Goal: Task Accomplishment & Management: Complete application form

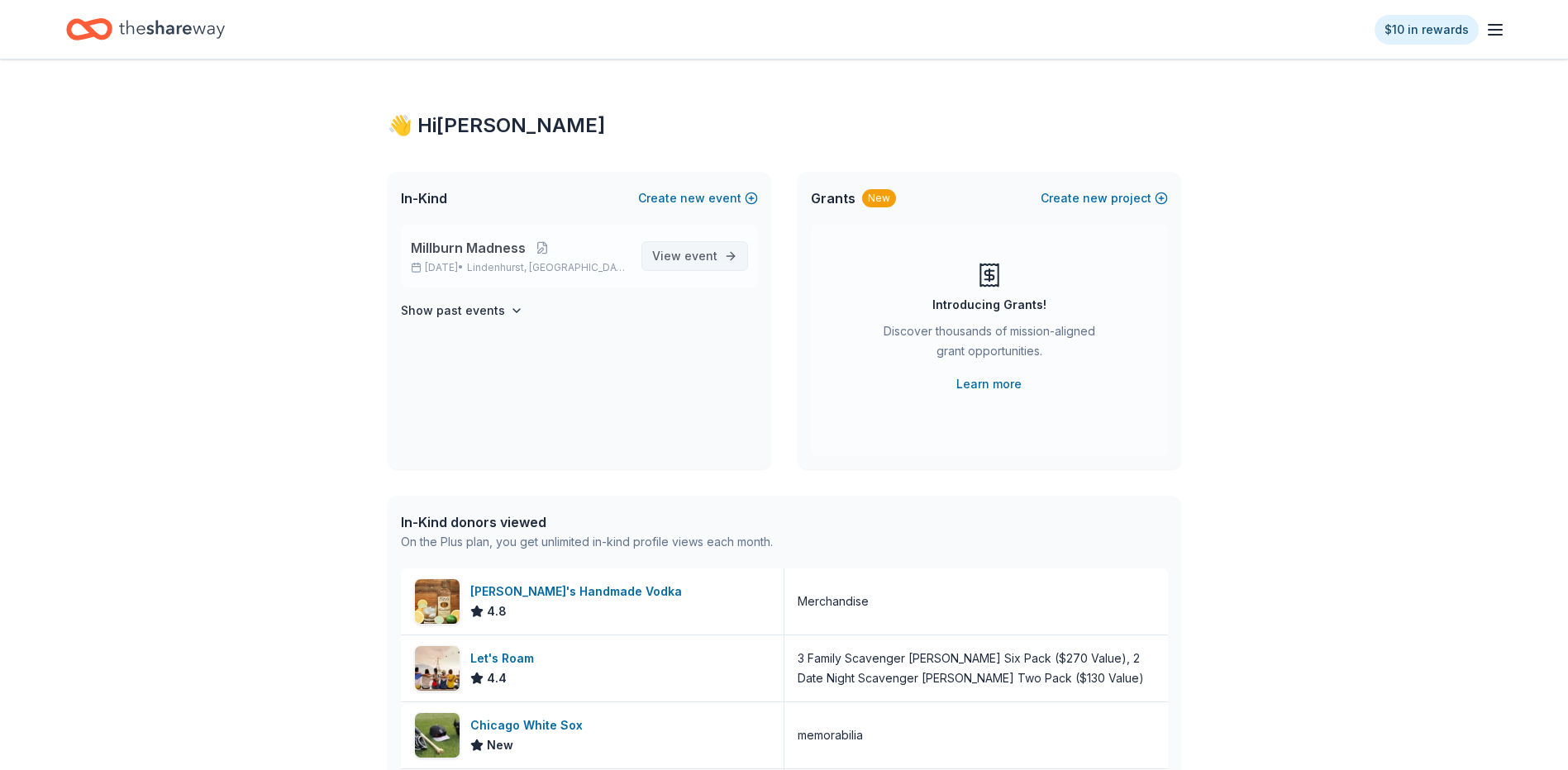
click at [692, 255] on span "event" at bounding box center [701, 255] width 33 height 14
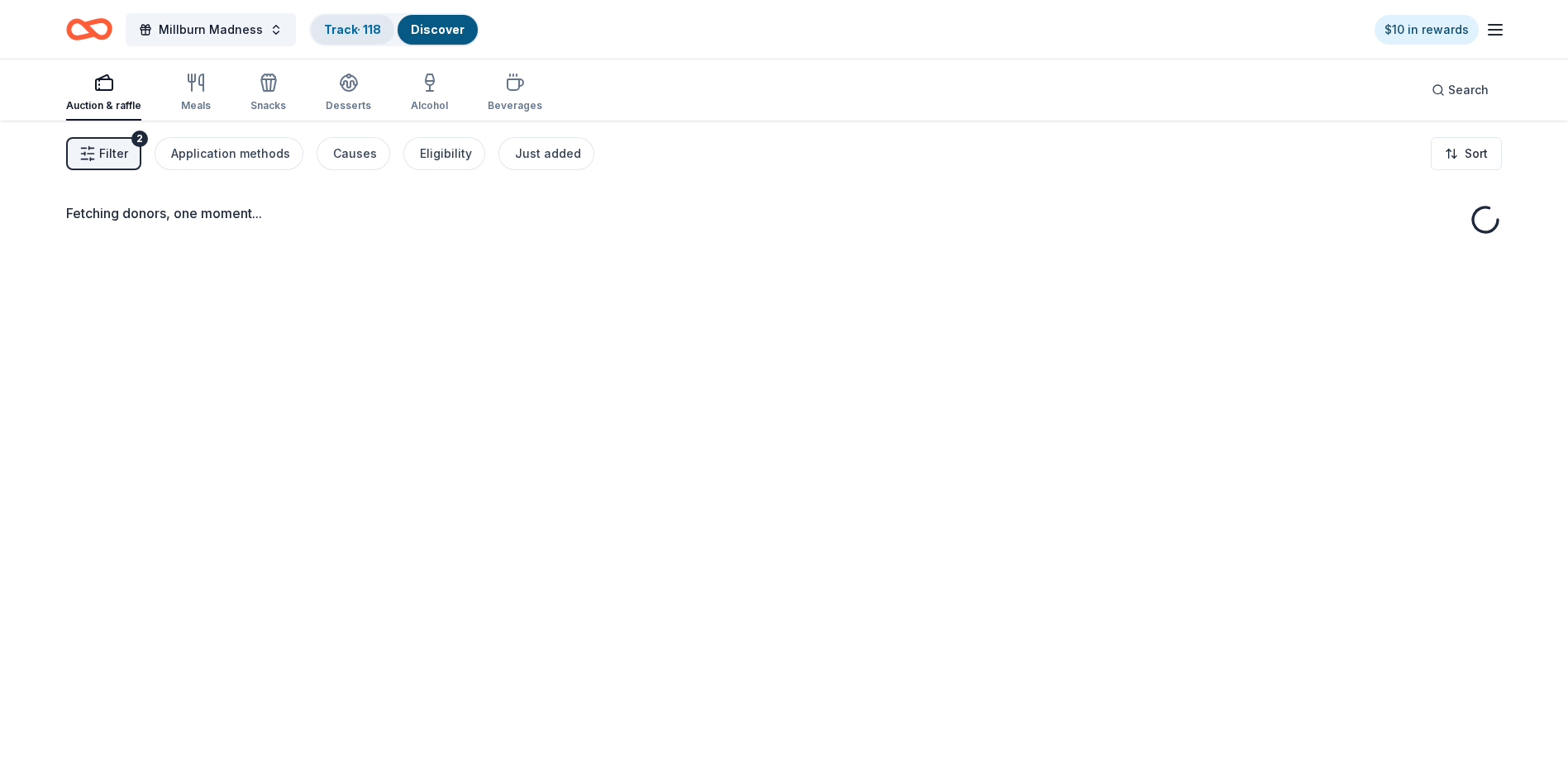
click at [352, 21] on div "Track · 118" at bounding box center [352, 29] width 83 height 30
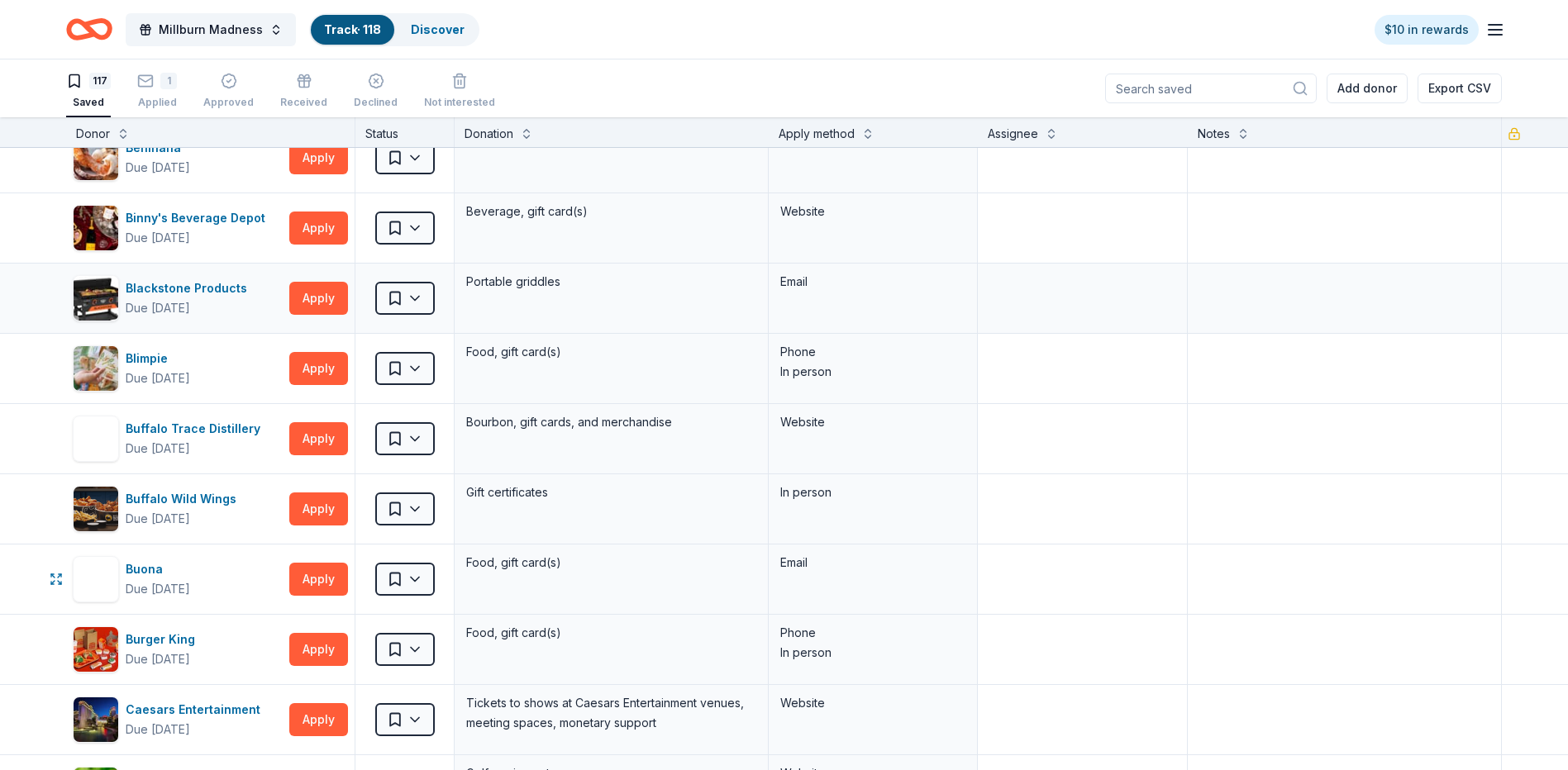
scroll to position [578, 0]
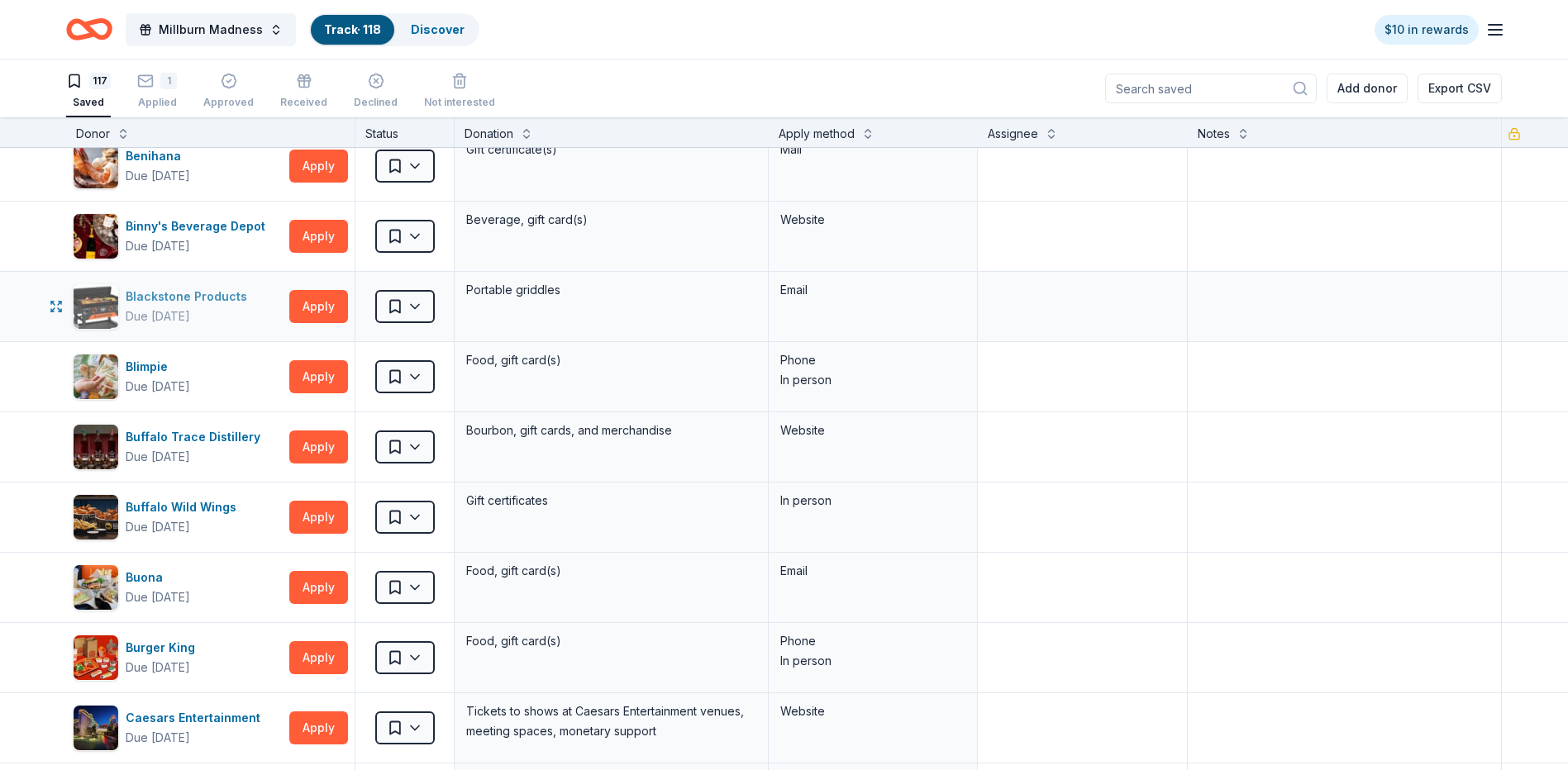
click at [196, 303] on div "Blackstone Products" at bounding box center [190, 297] width 128 height 20
click at [180, 432] on div "Buffalo Trace Distillery" at bounding box center [196, 437] width 141 height 20
click at [416, 447] on html "Millburn Madness Track · 118 Discover $10 in rewards 117 Saved 1 Applied Approv…" at bounding box center [784, 385] width 1568 height 770
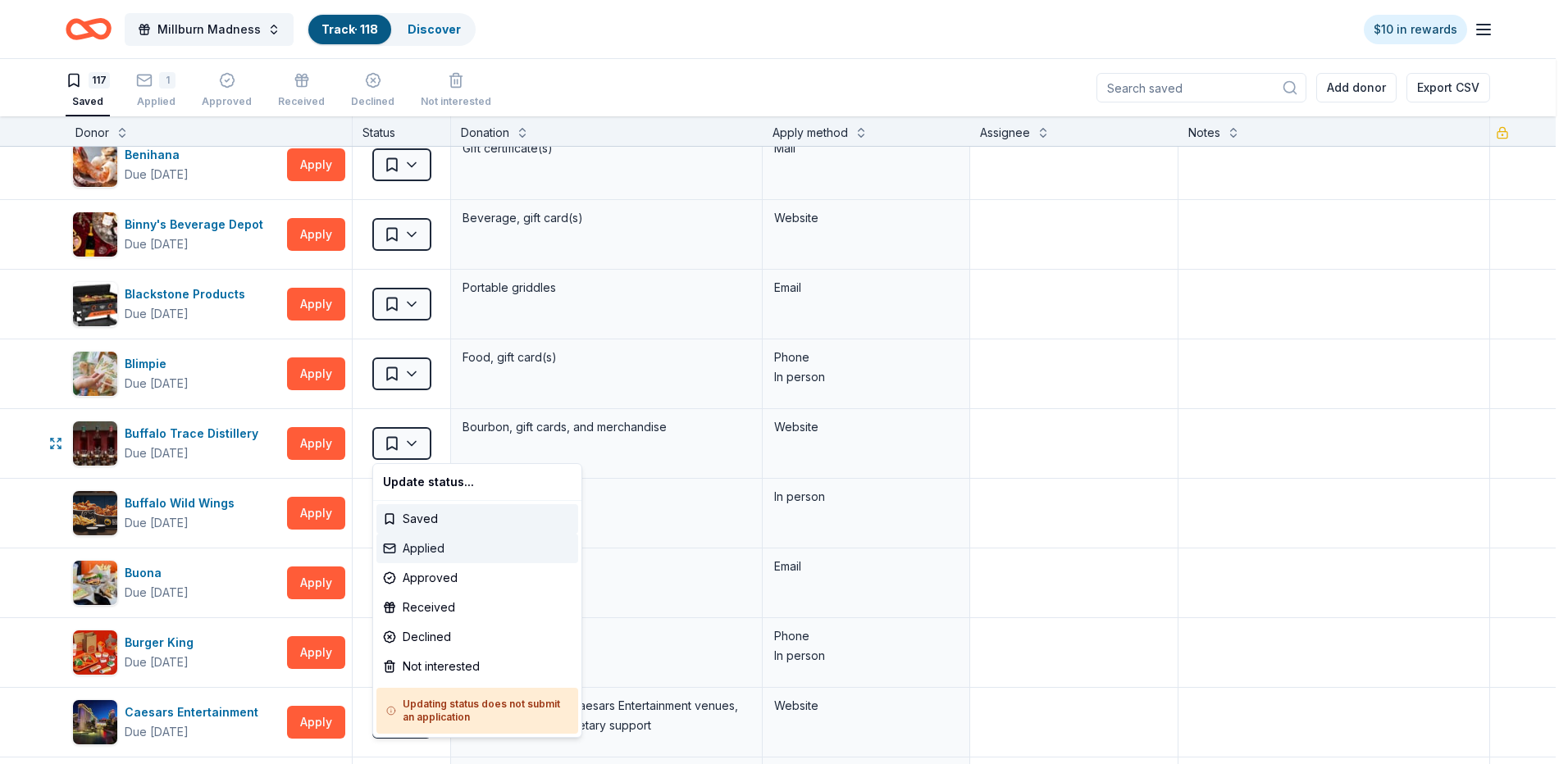
click at [425, 553] on div "Applied" at bounding box center [477, 549] width 202 height 30
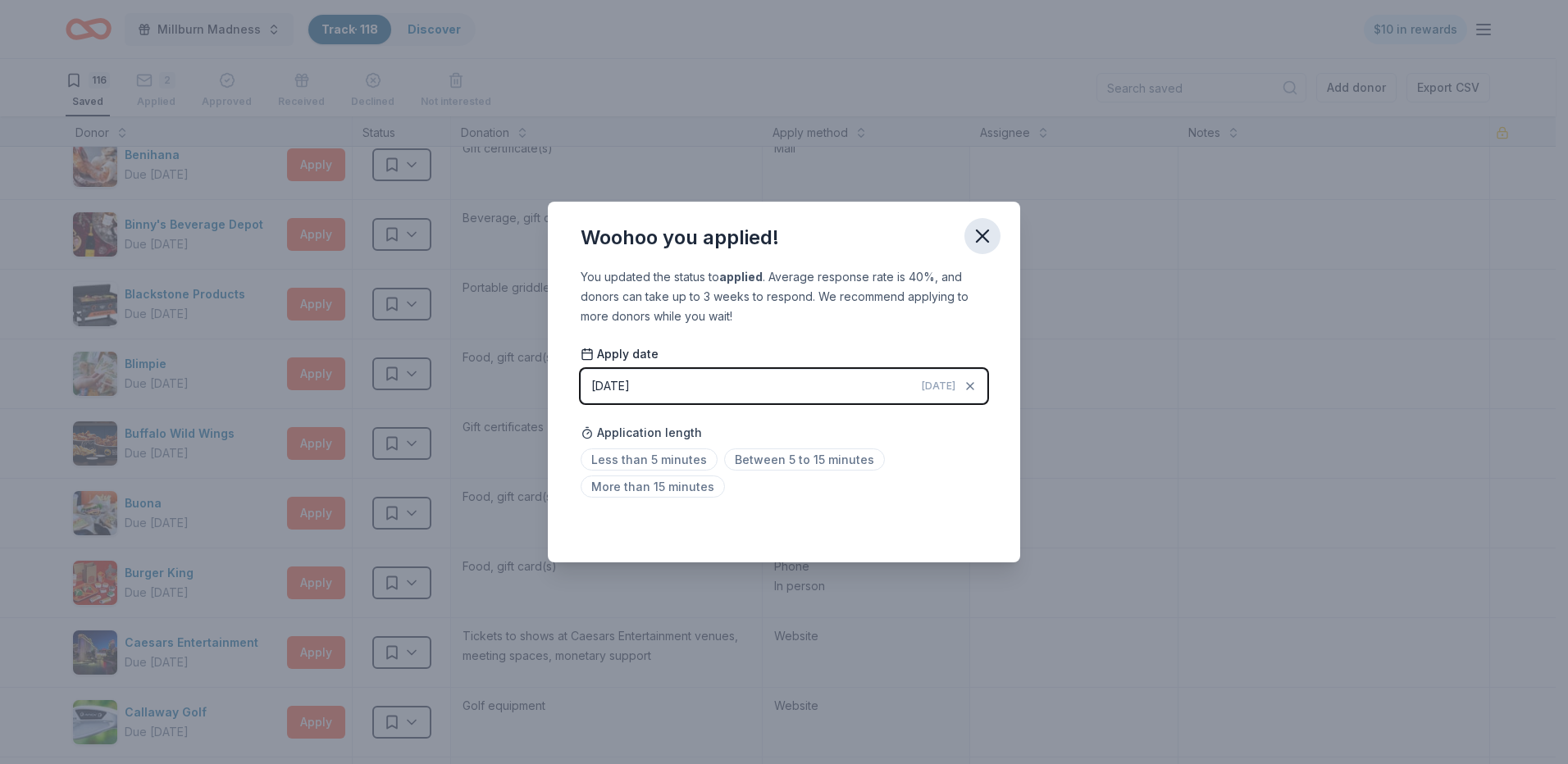
click at [980, 244] on icon "button" at bounding box center [982, 235] width 23 height 23
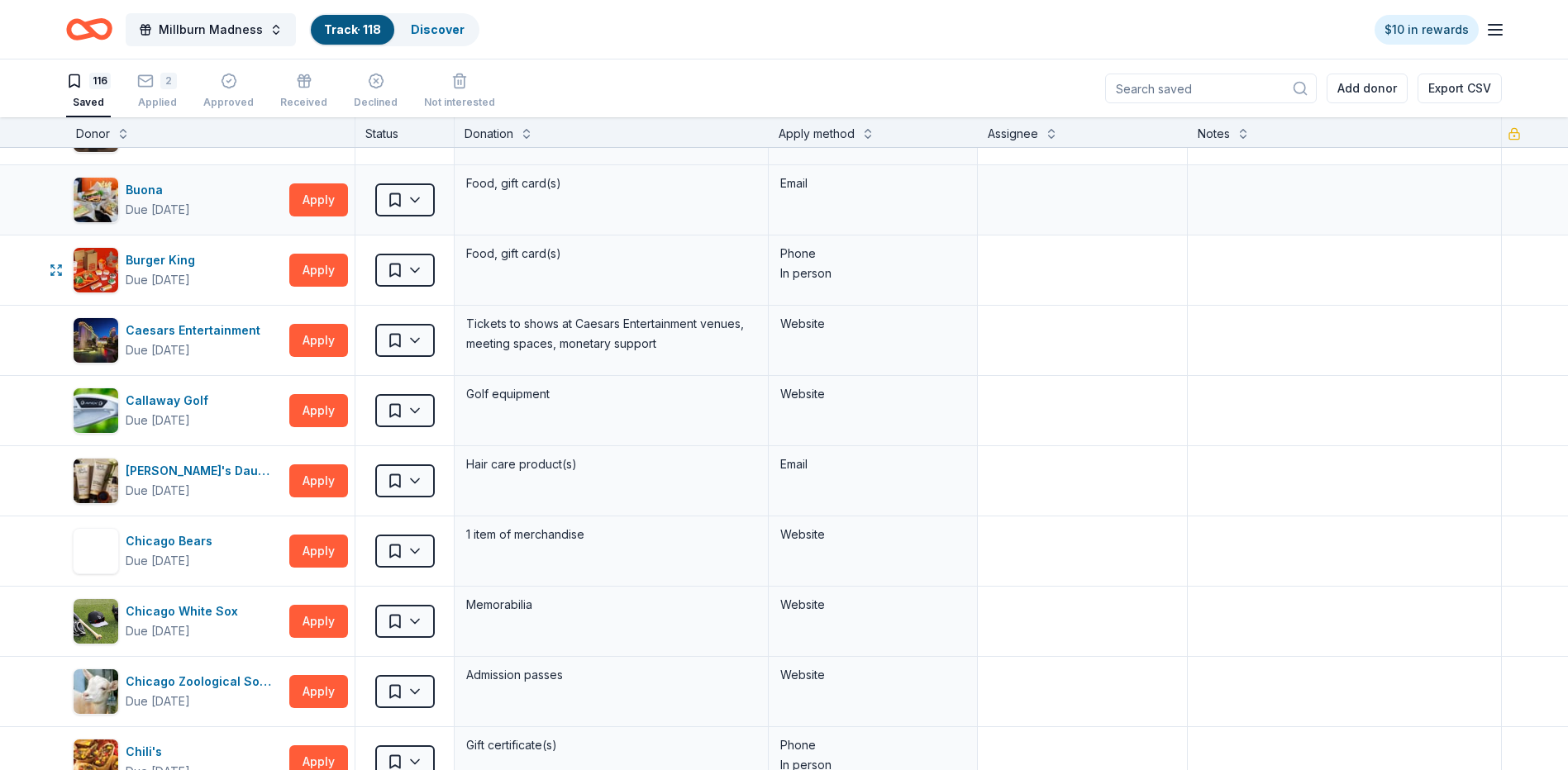
scroll to position [909, 0]
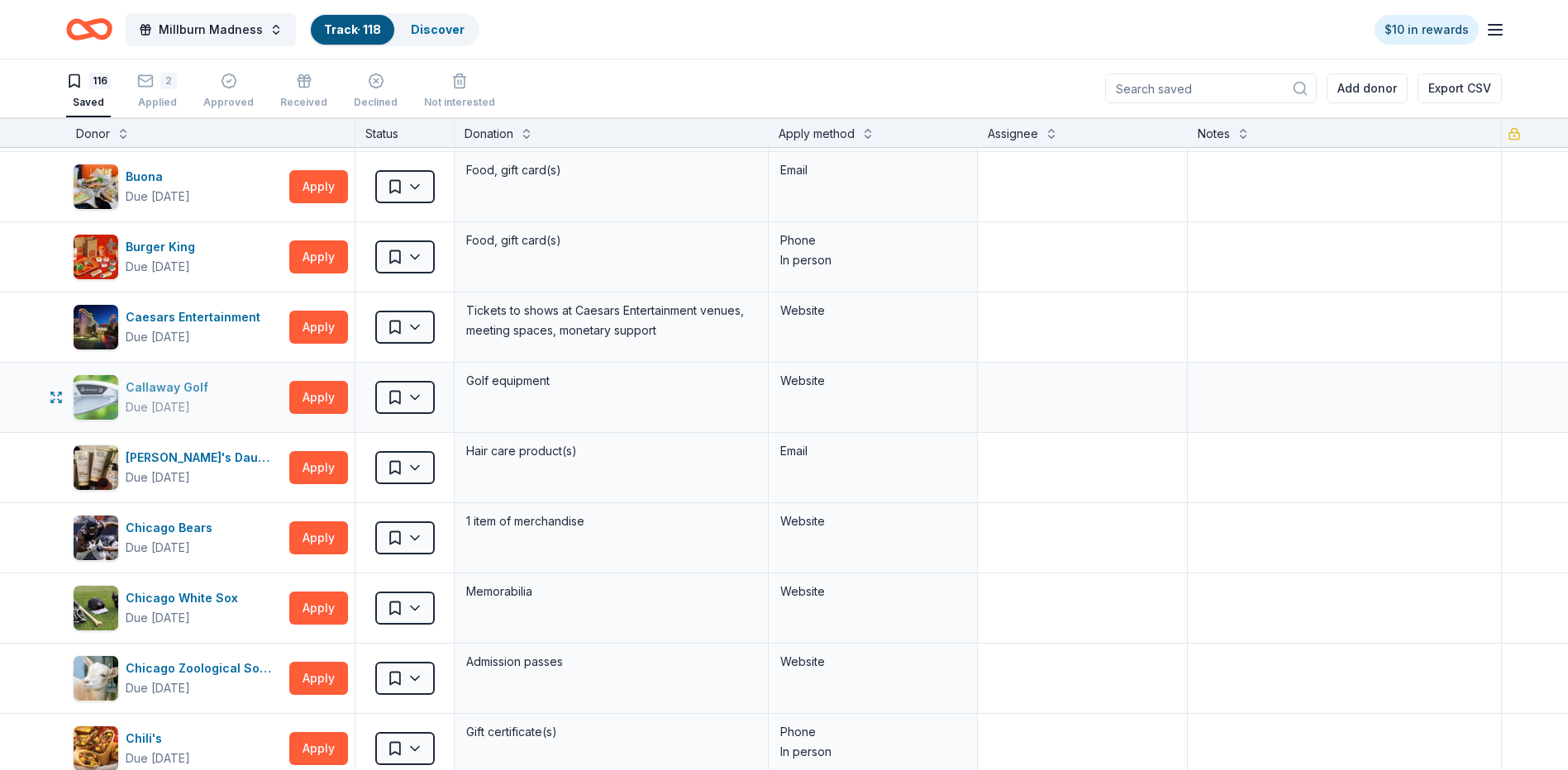
click at [247, 389] on div "Callaway Golf Due in 147 days" at bounding box center [178, 397] width 210 height 47
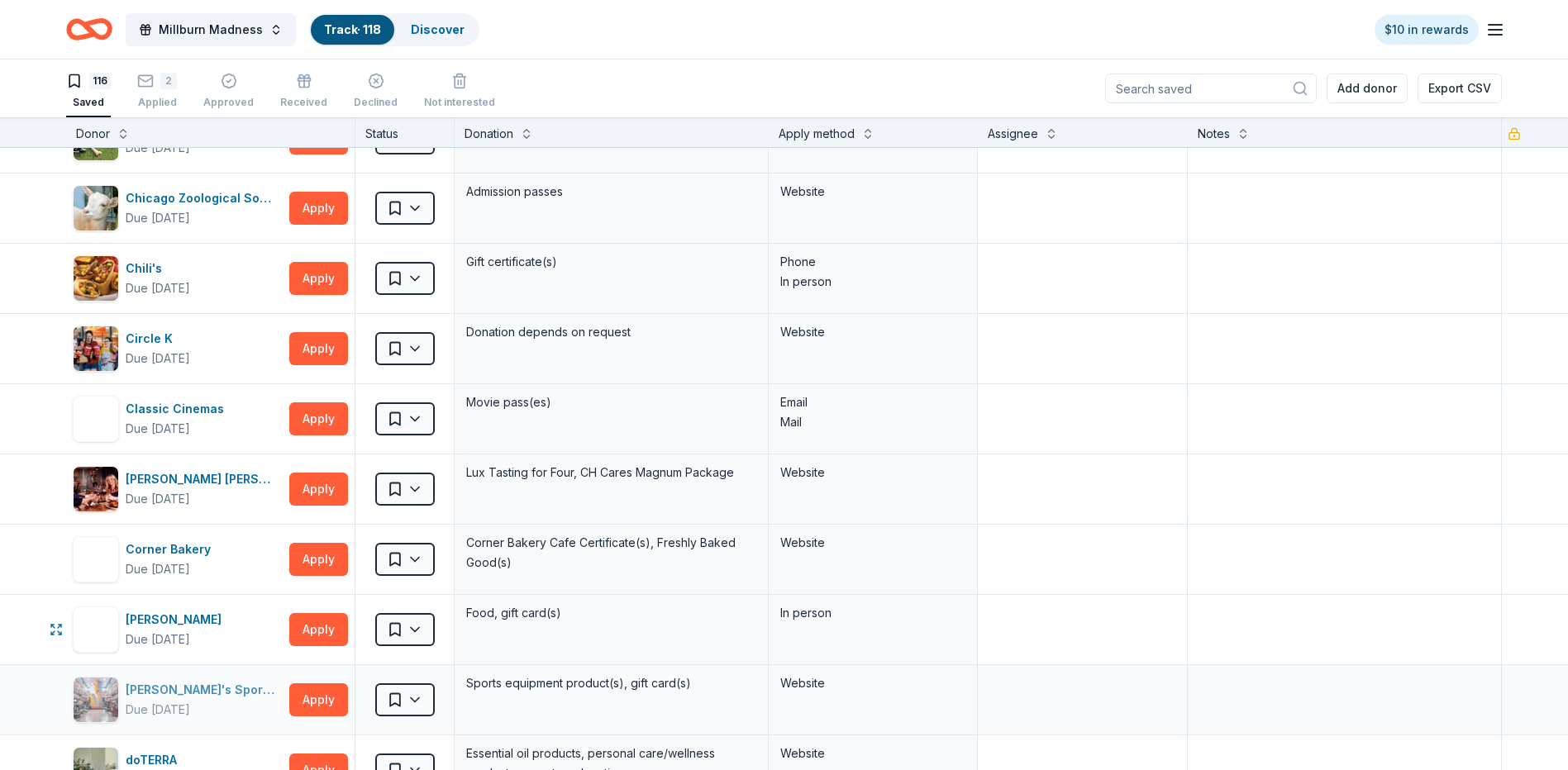
scroll to position [1570, 0]
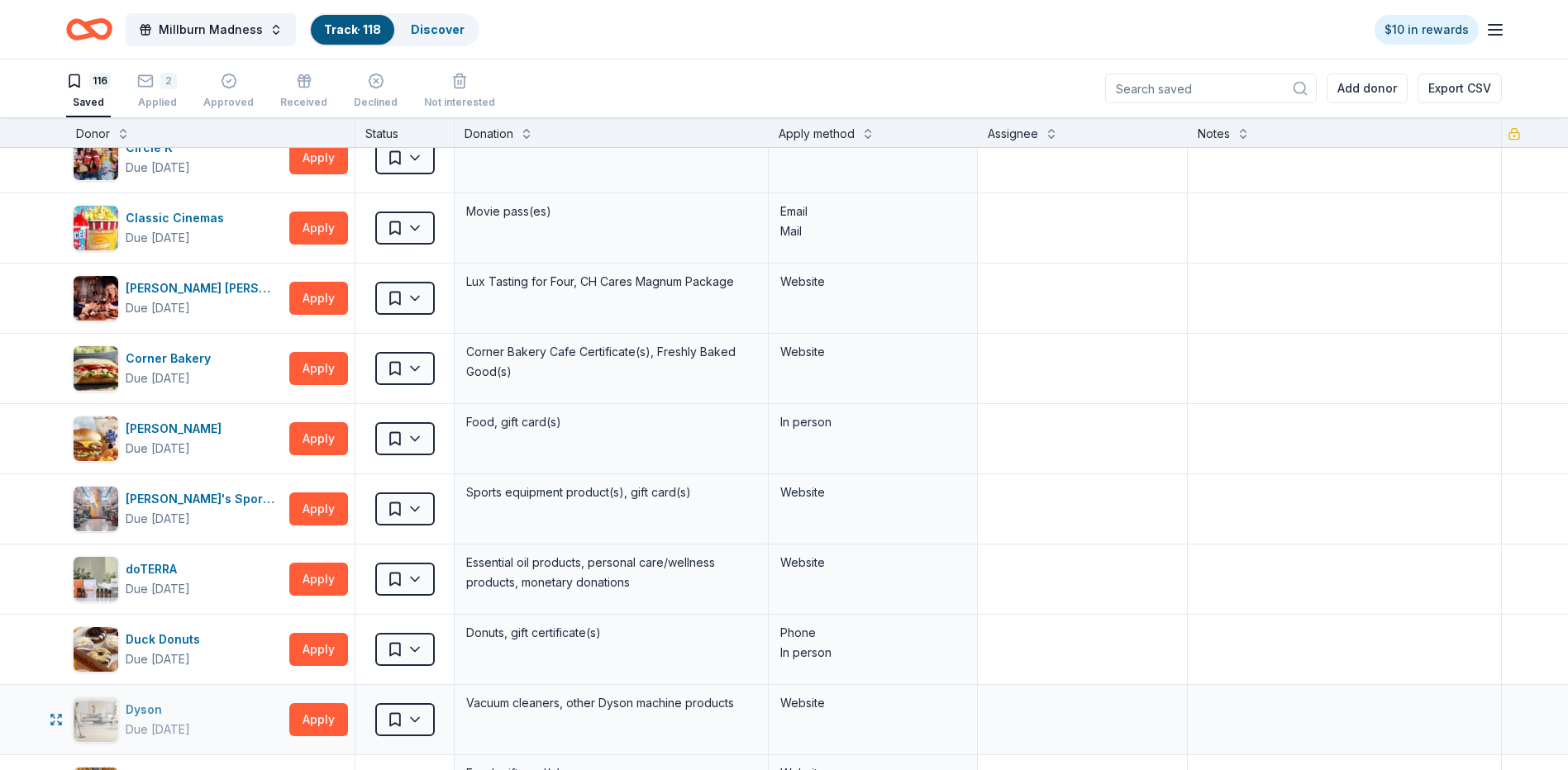
click at [190, 712] on div "Dyson" at bounding box center [158, 710] width 65 height 20
click at [396, 723] on html "Millburn Madness Track · 118 Discover $10 in rewards 116 Saved 2 Applied Approv…" at bounding box center [784, 385] width 1568 height 770
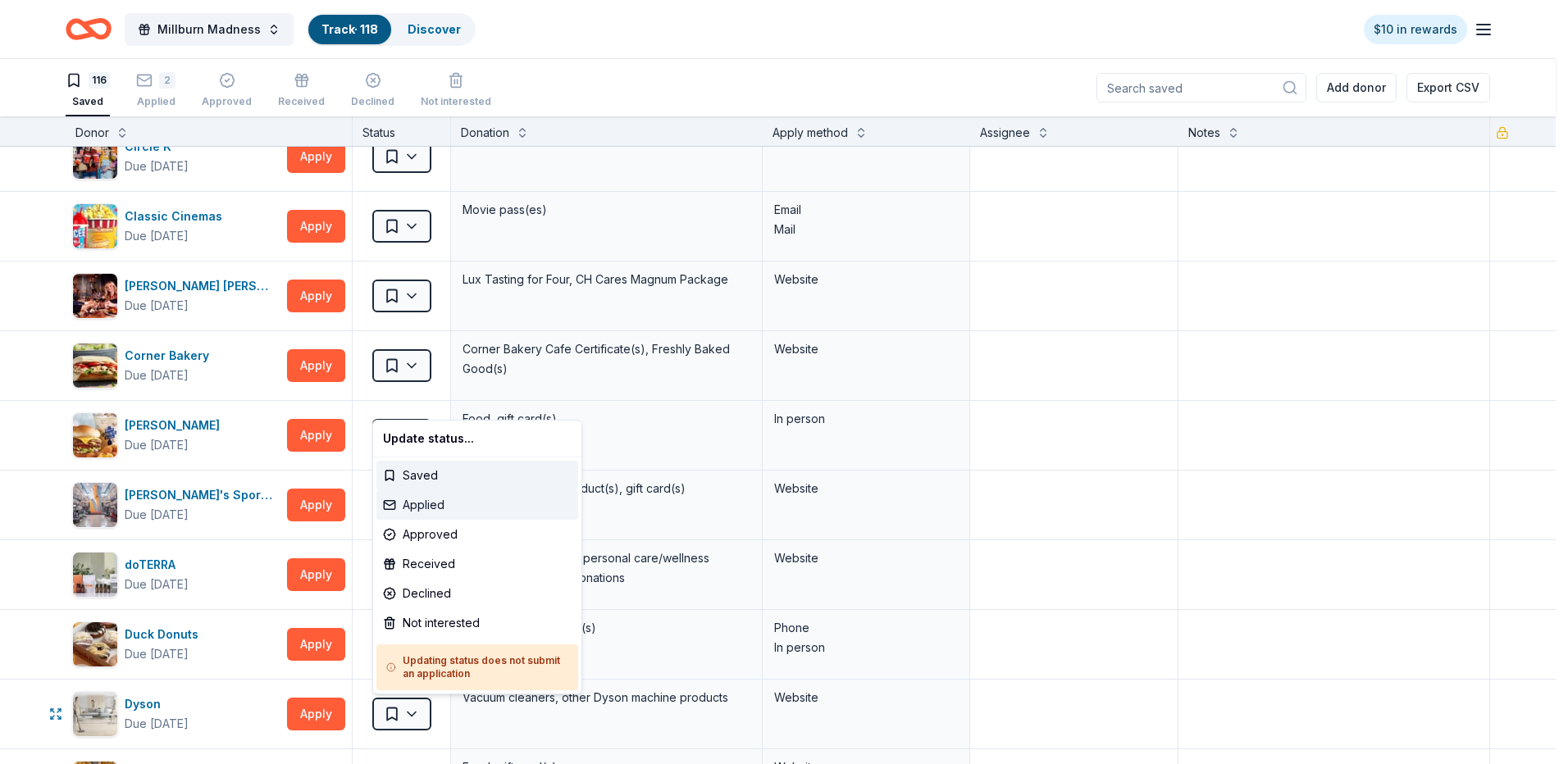
click at [419, 511] on div "Applied" at bounding box center [477, 505] width 202 height 30
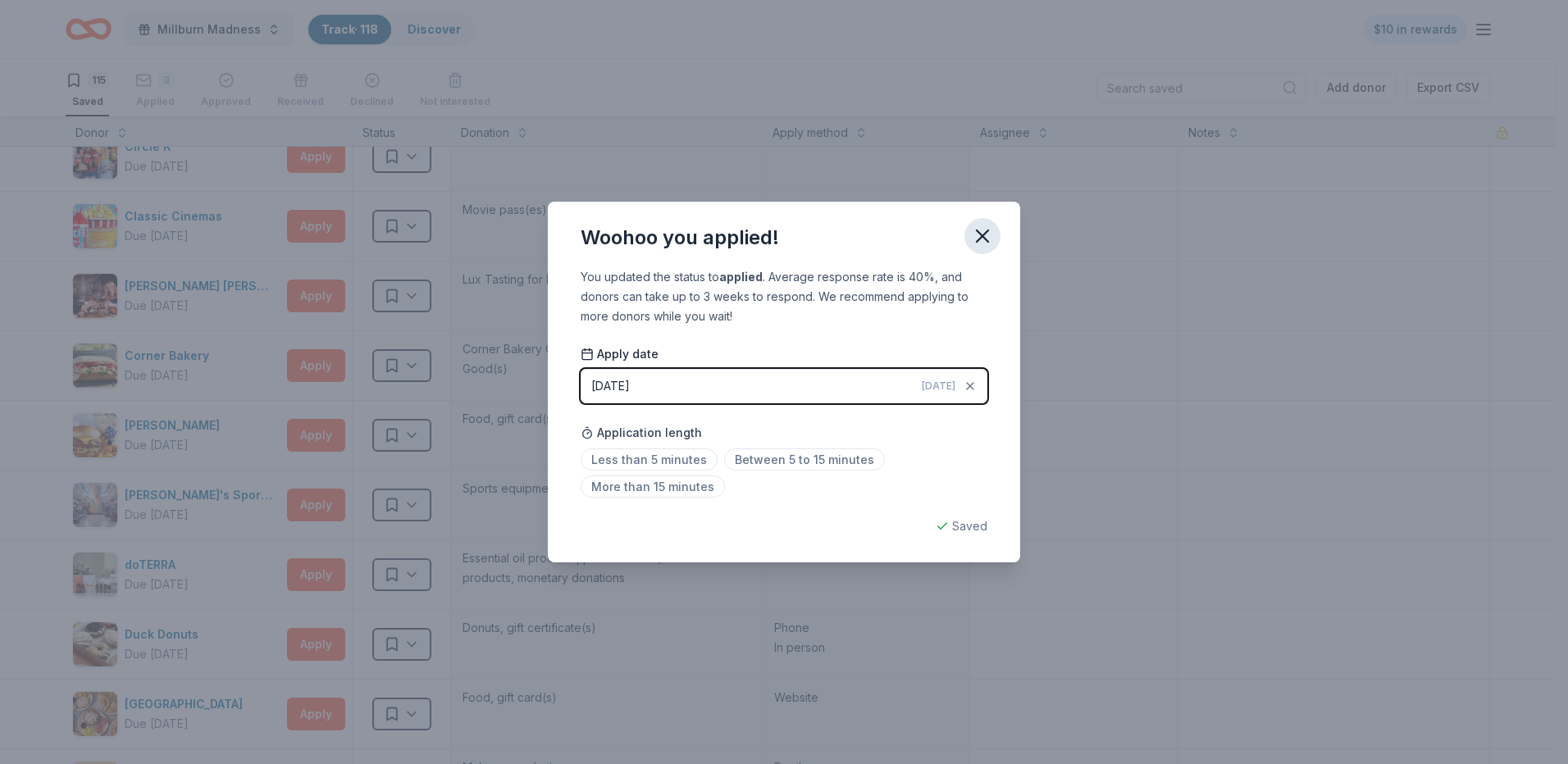
click at [982, 237] on icon "button" at bounding box center [982, 236] width 12 height 12
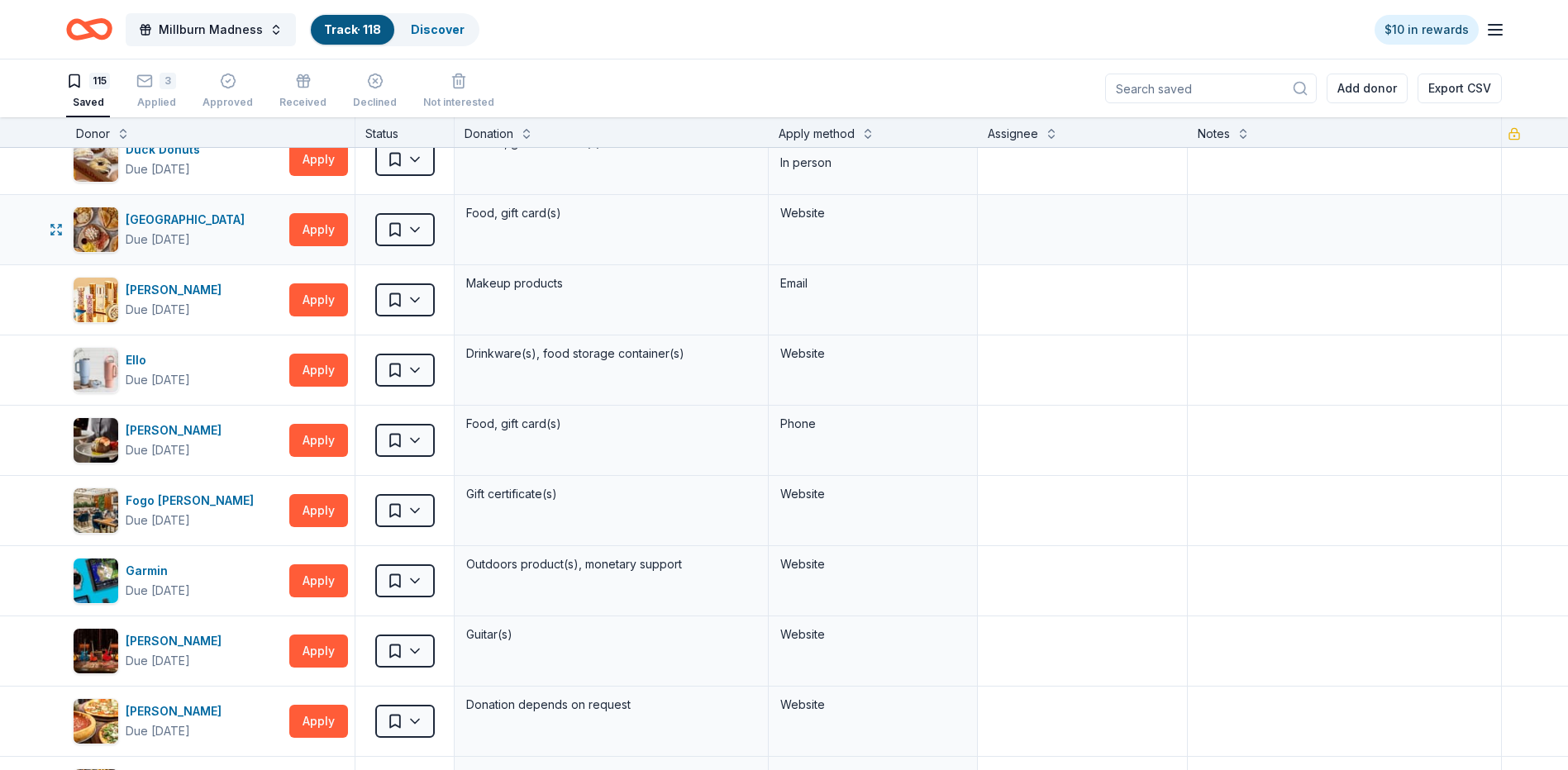
scroll to position [2066, 0]
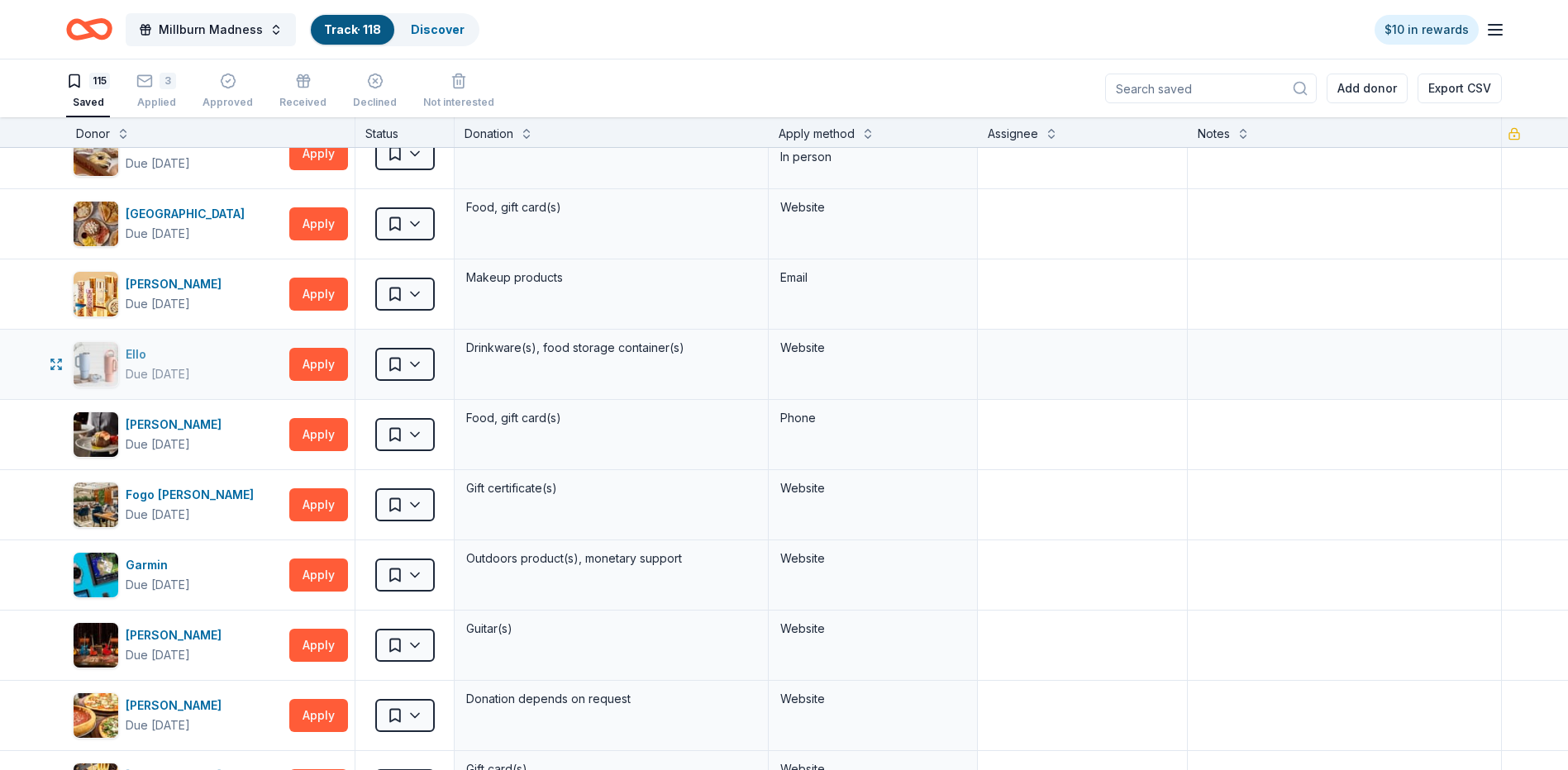
click at [269, 356] on div "Ello Due in 147 days" at bounding box center [178, 364] width 210 height 47
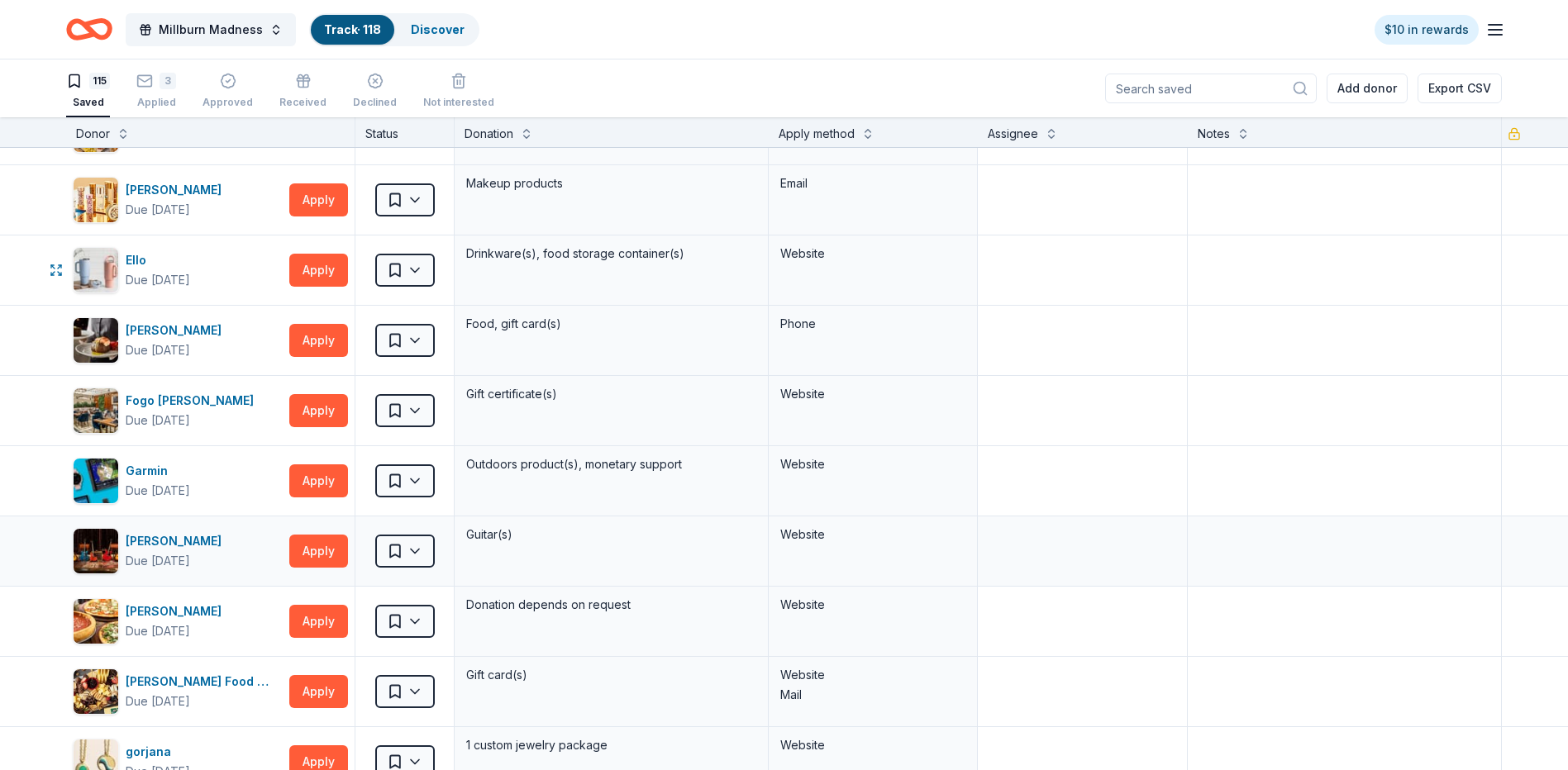
scroll to position [2397, 0]
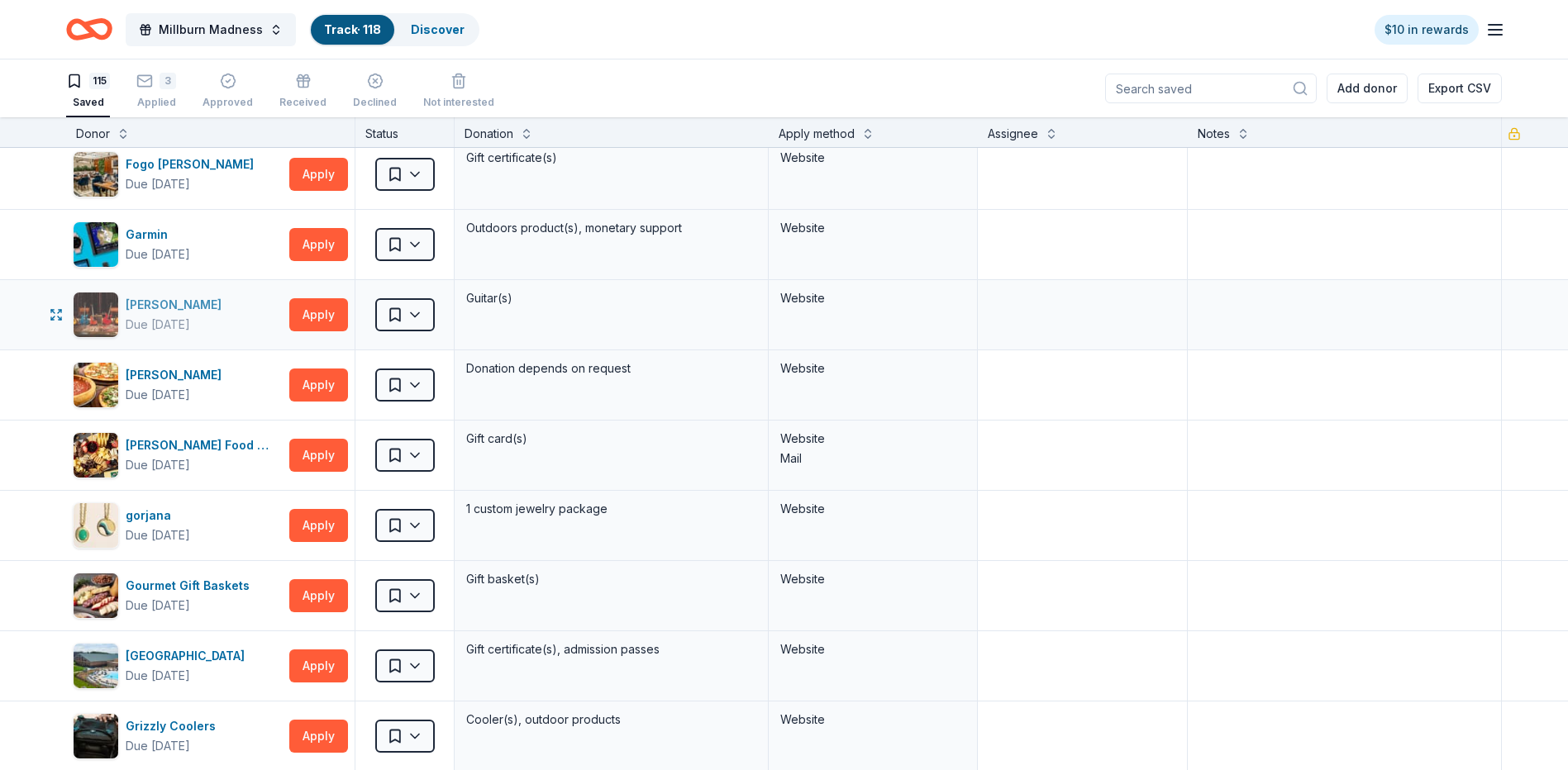
click at [243, 322] on div "Gibson Due in 149 days" at bounding box center [178, 315] width 210 height 47
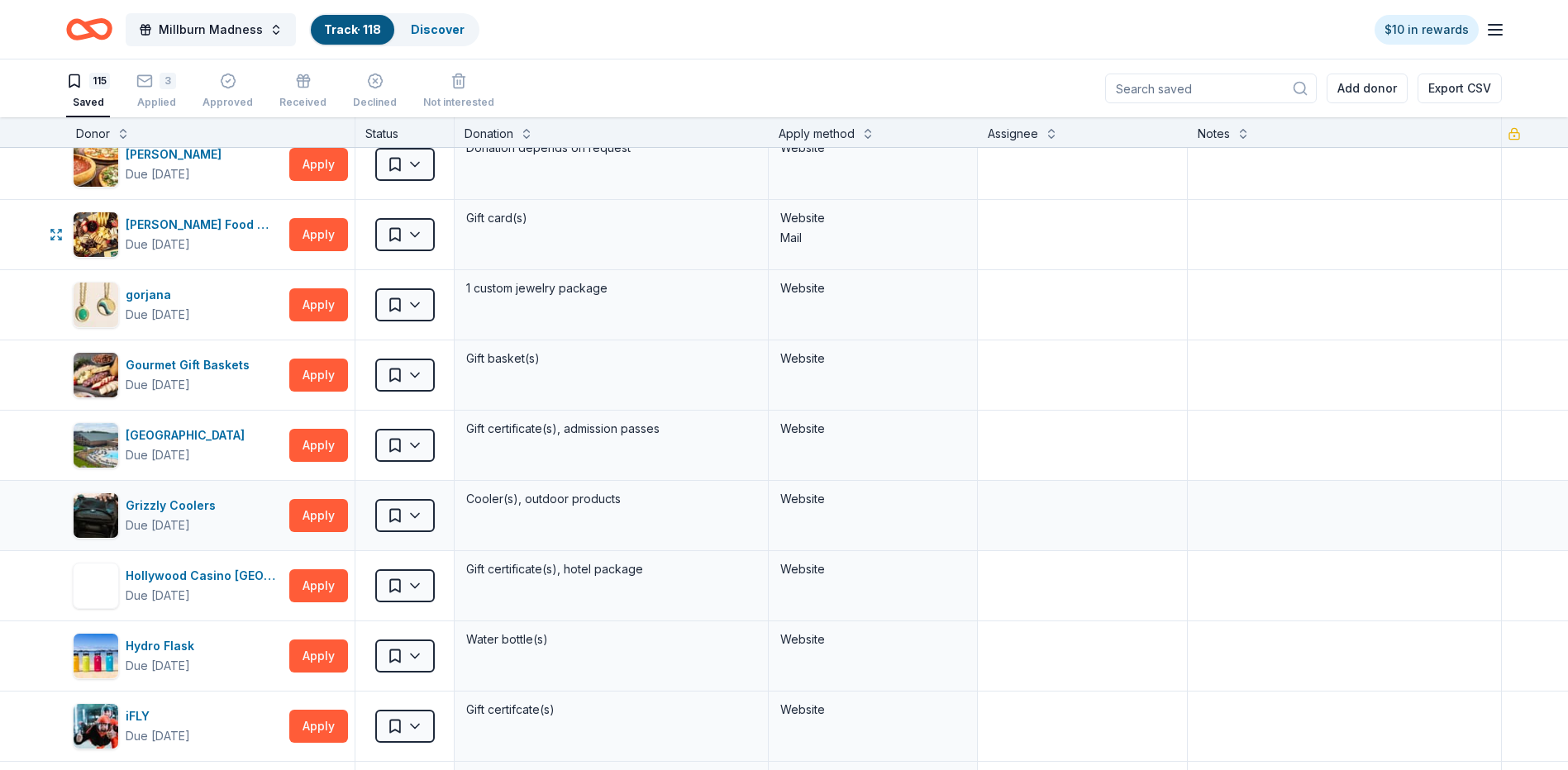
scroll to position [2727, 0]
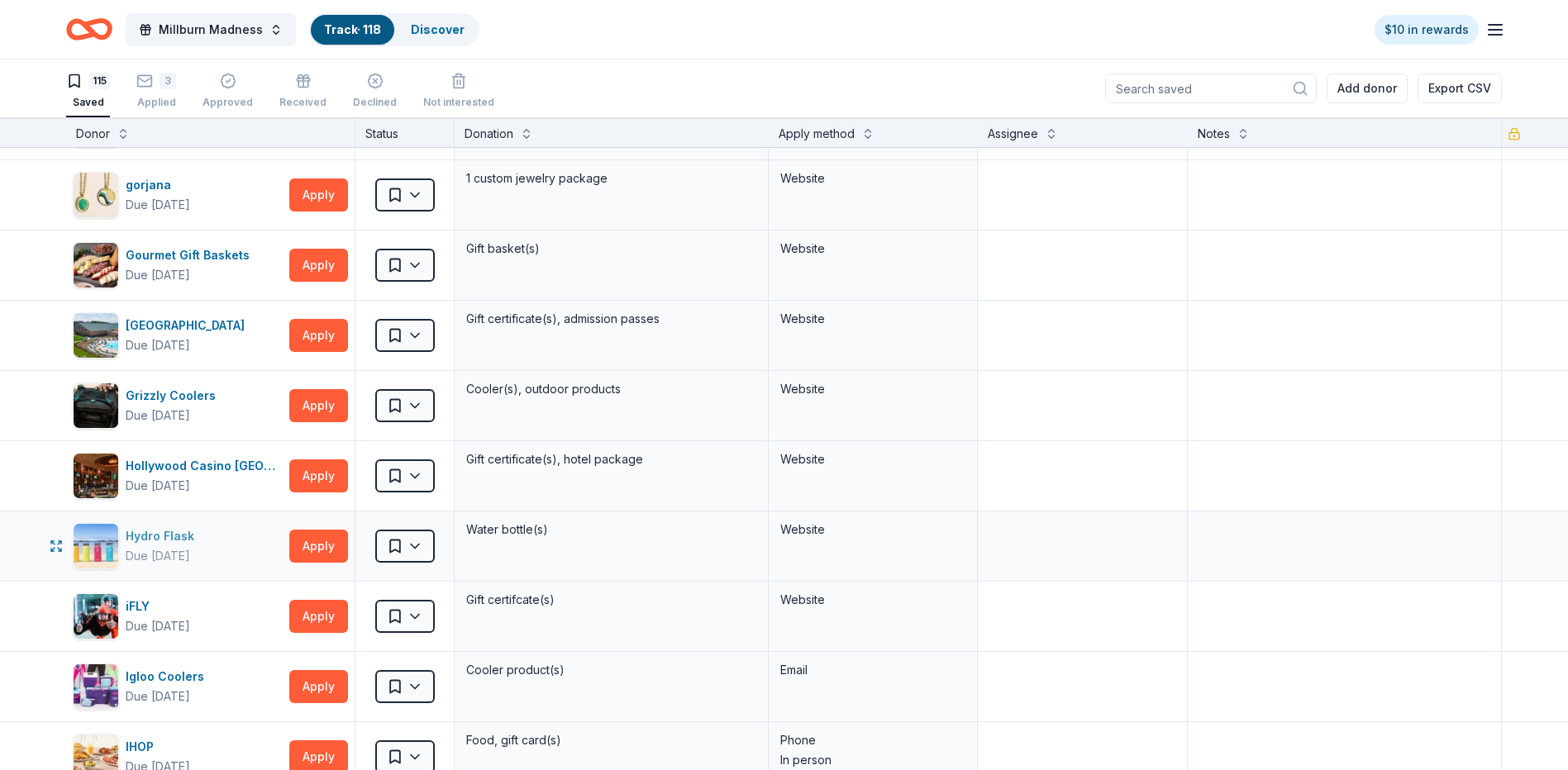
click at [216, 543] on div "Hydro Flask Due in 147 days" at bounding box center [178, 546] width 210 height 47
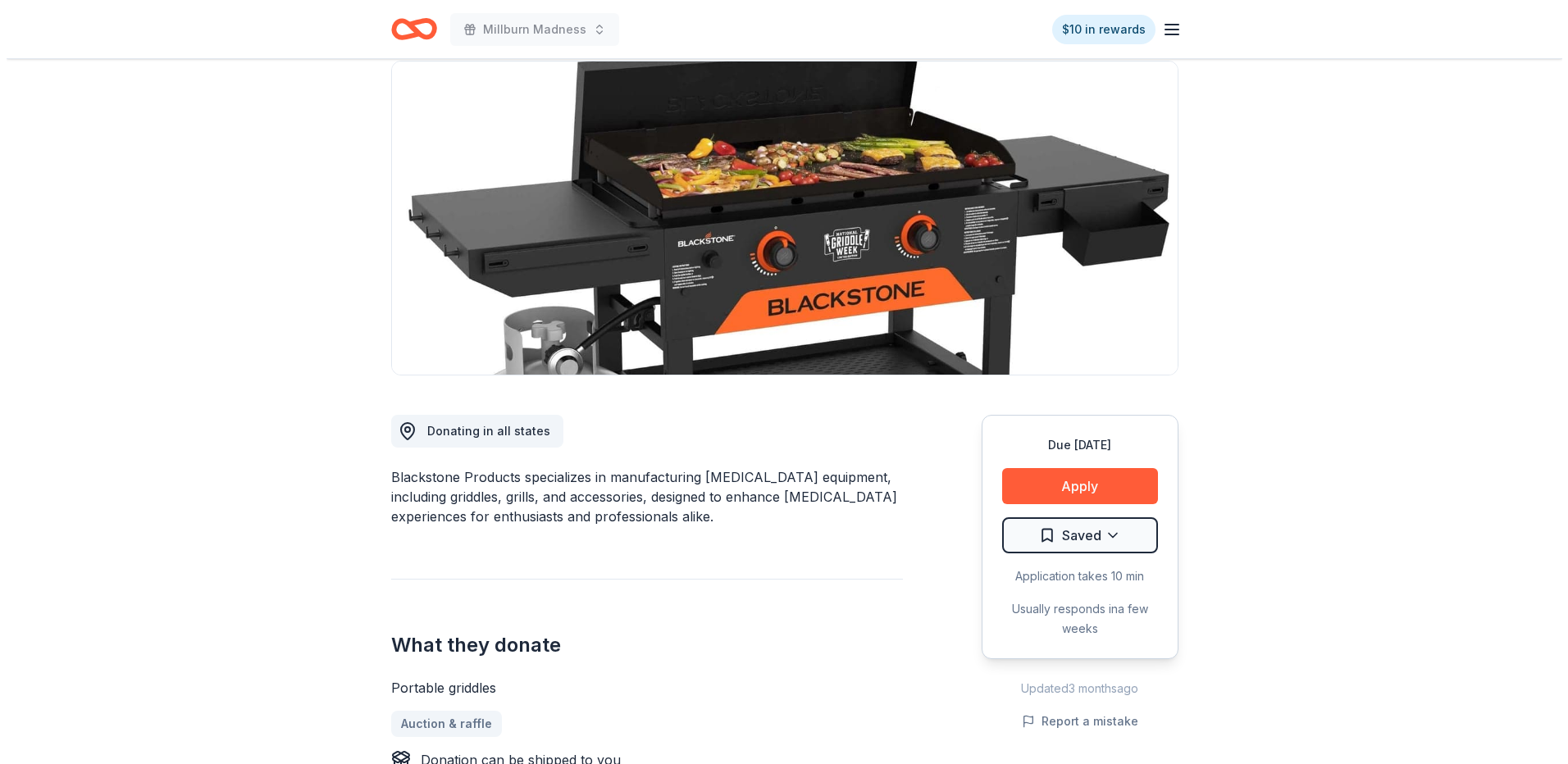
scroll to position [82, 0]
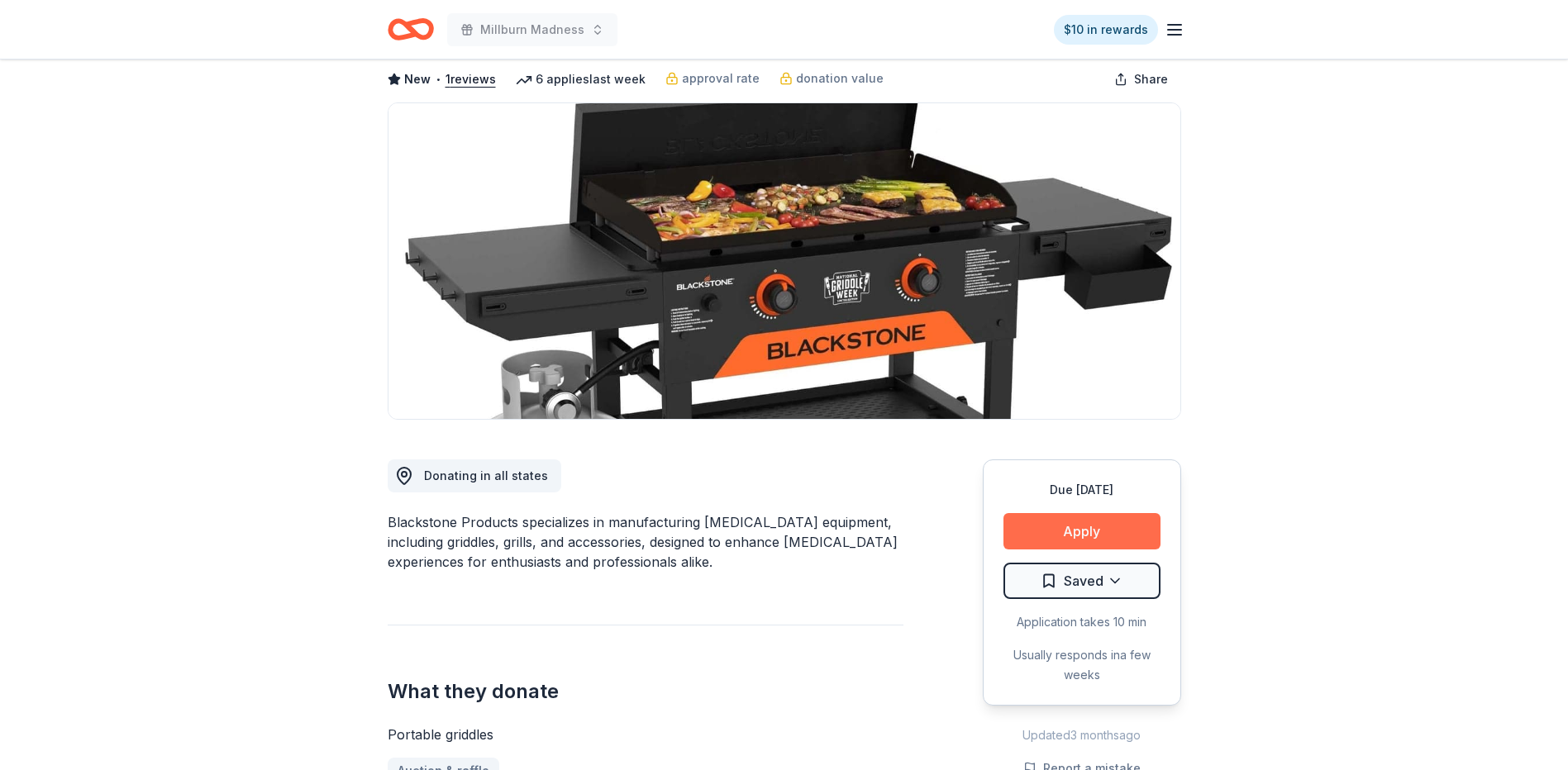
click at [1087, 529] on button "Apply" at bounding box center [1082, 532] width 157 height 36
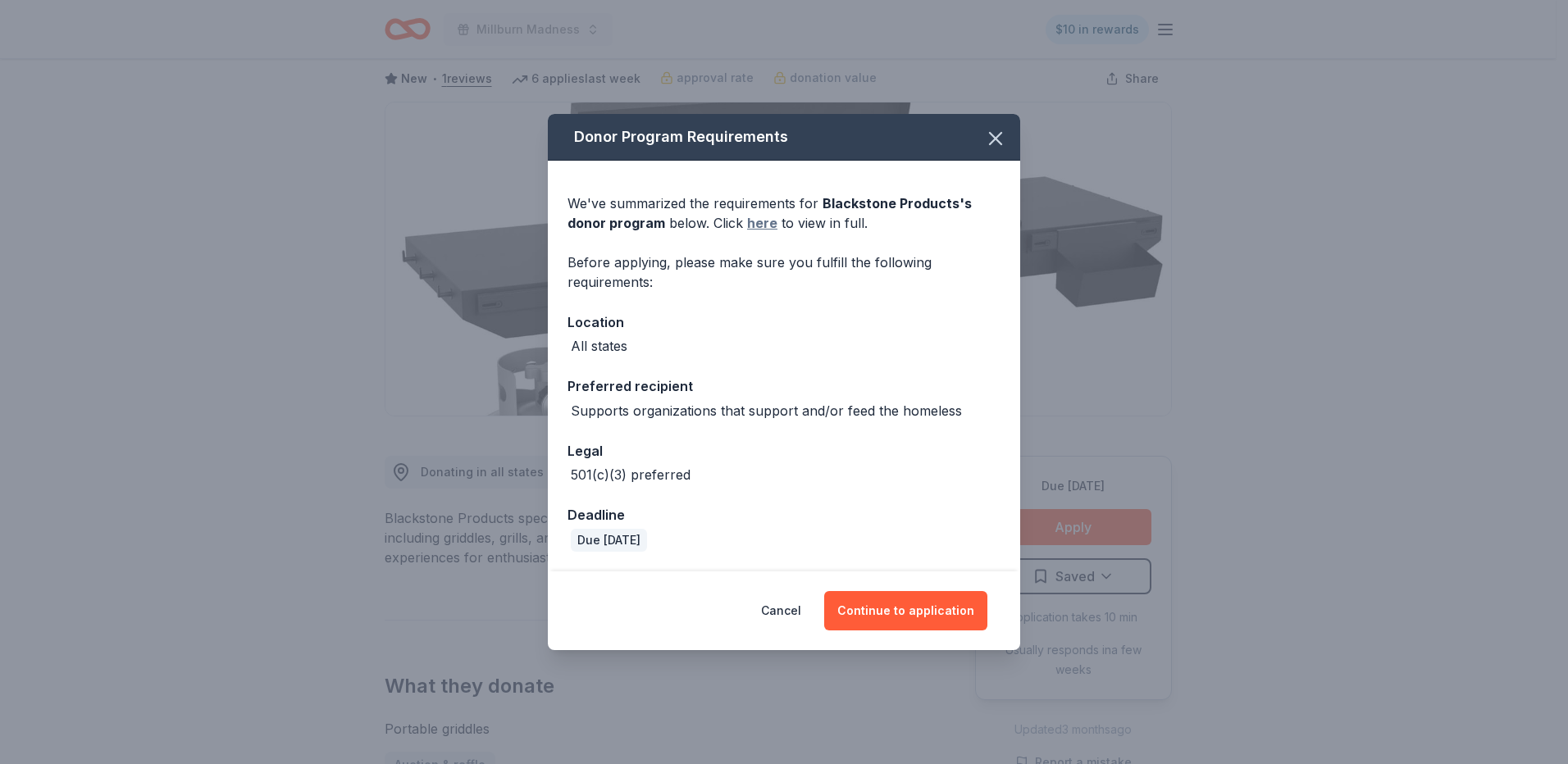
click at [763, 220] on link "here" at bounding box center [762, 224] width 31 height 20
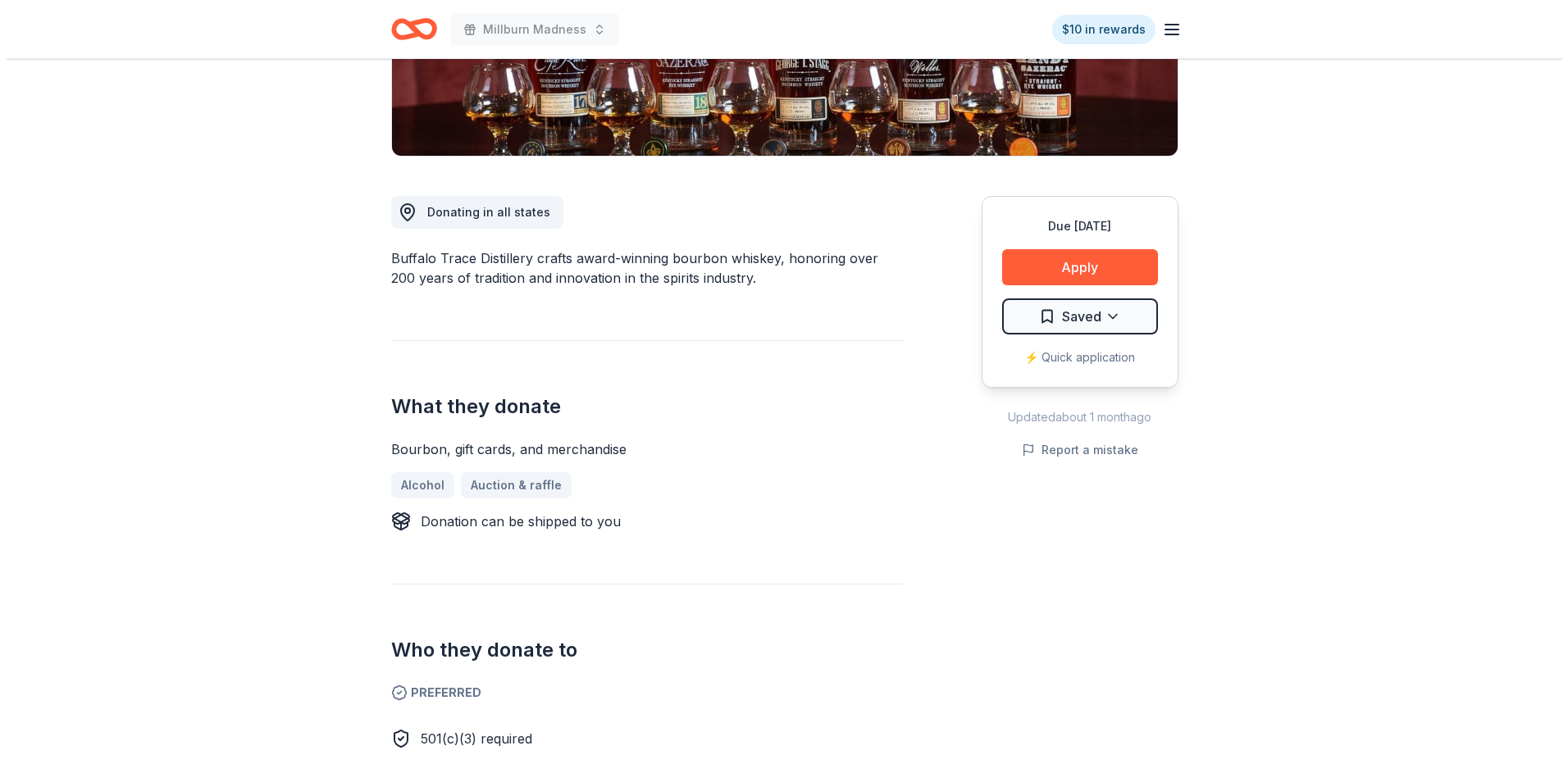
scroll to position [328, 0]
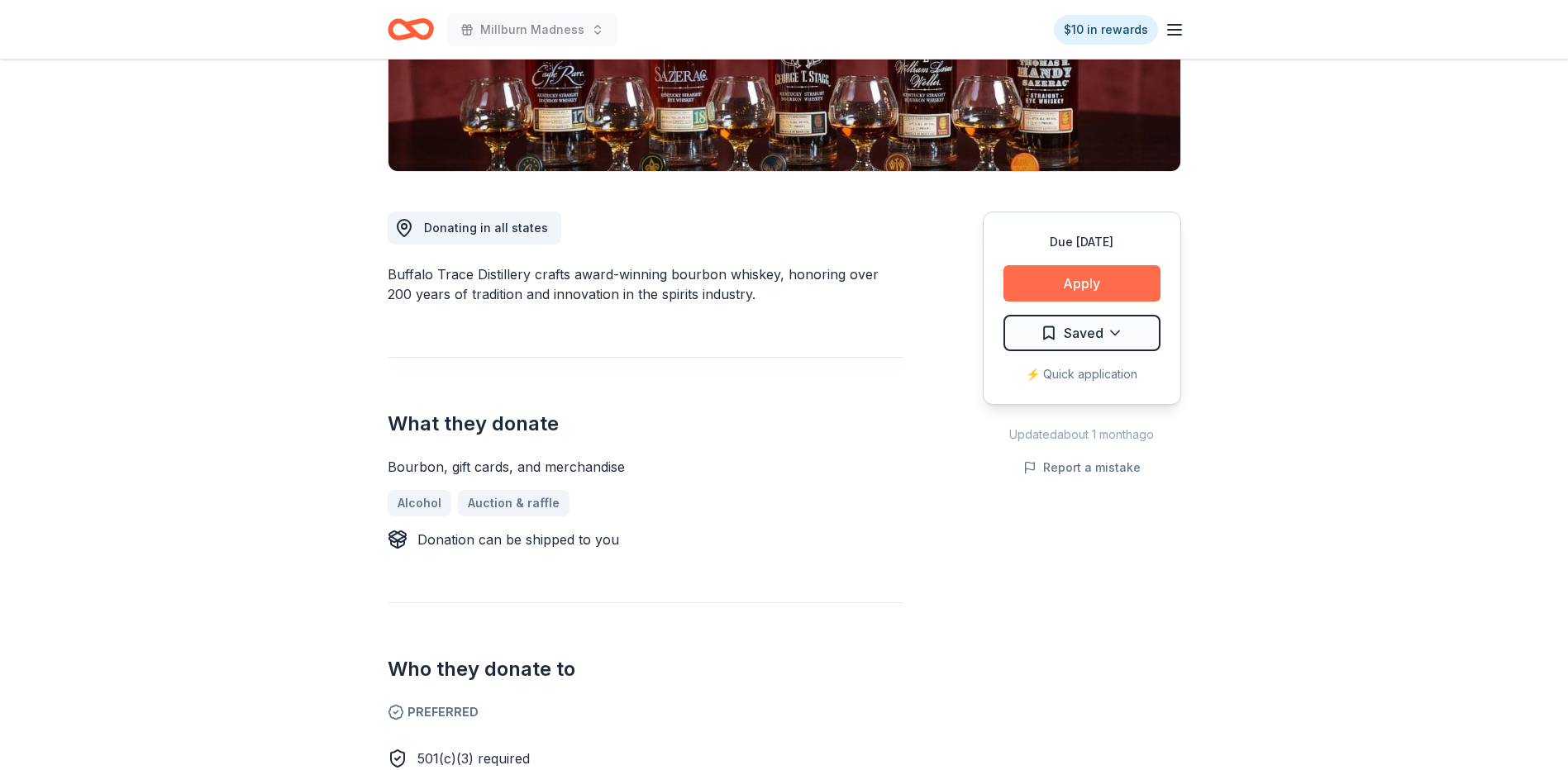
click at [1058, 283] on button "Apply" at bounding box center [1082, 284] width 157 height 36
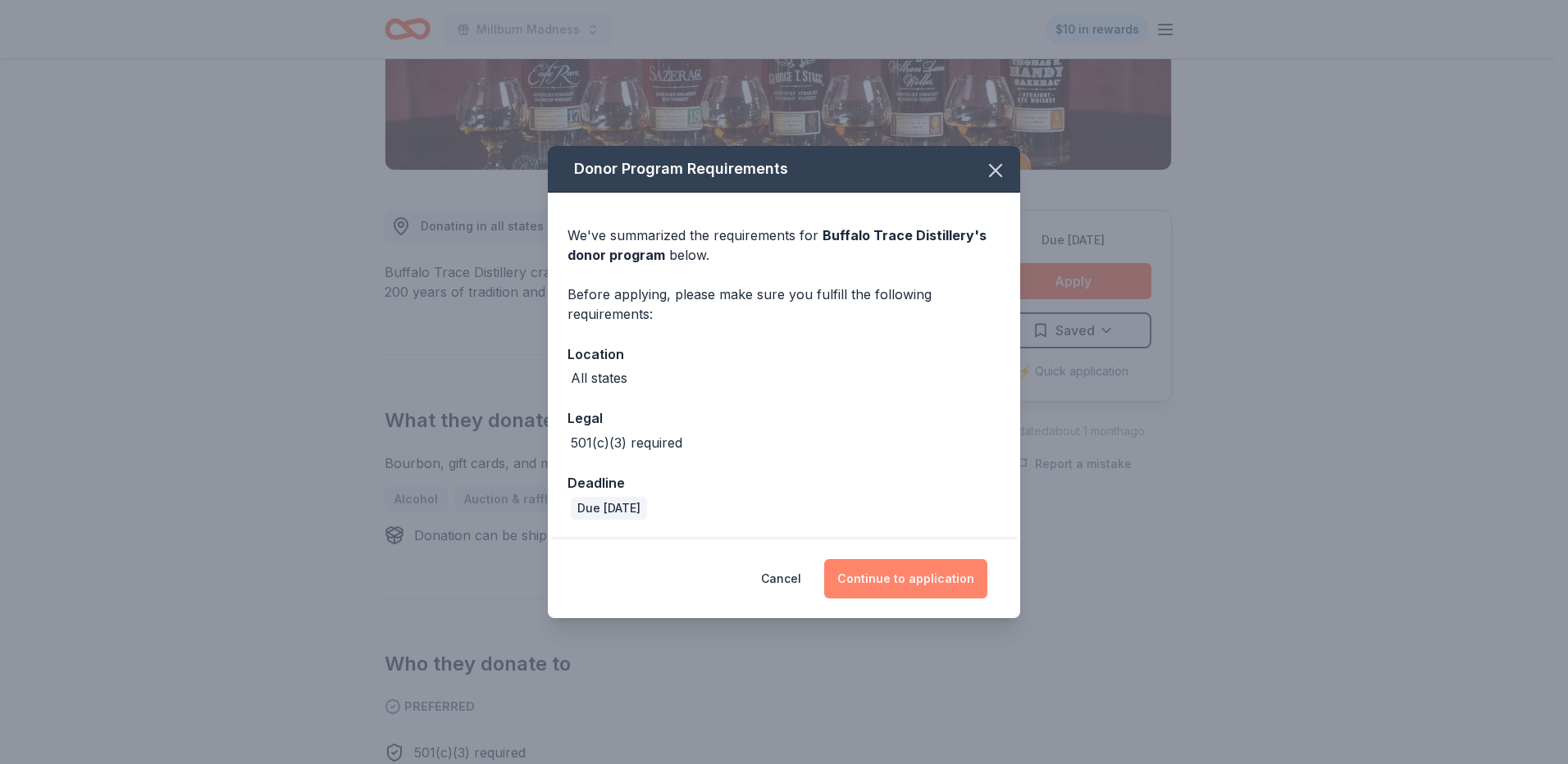
click at [881, 572] on button "Continue to application" at bounding box center [905, 578] width 163 height 39
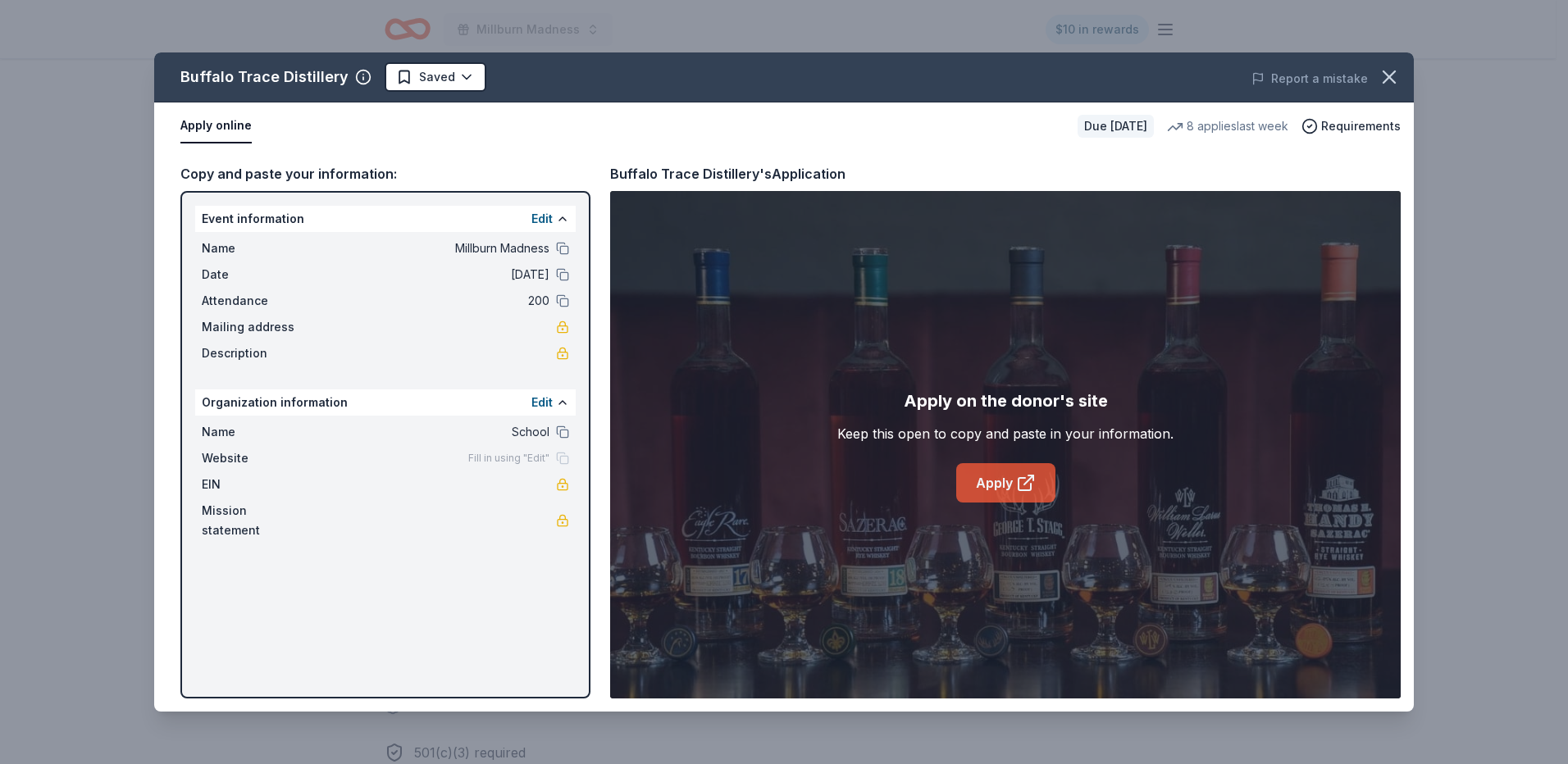
click at [972, 492] on link "Apply" at bounding box center [1006, 482] width 100 height 39
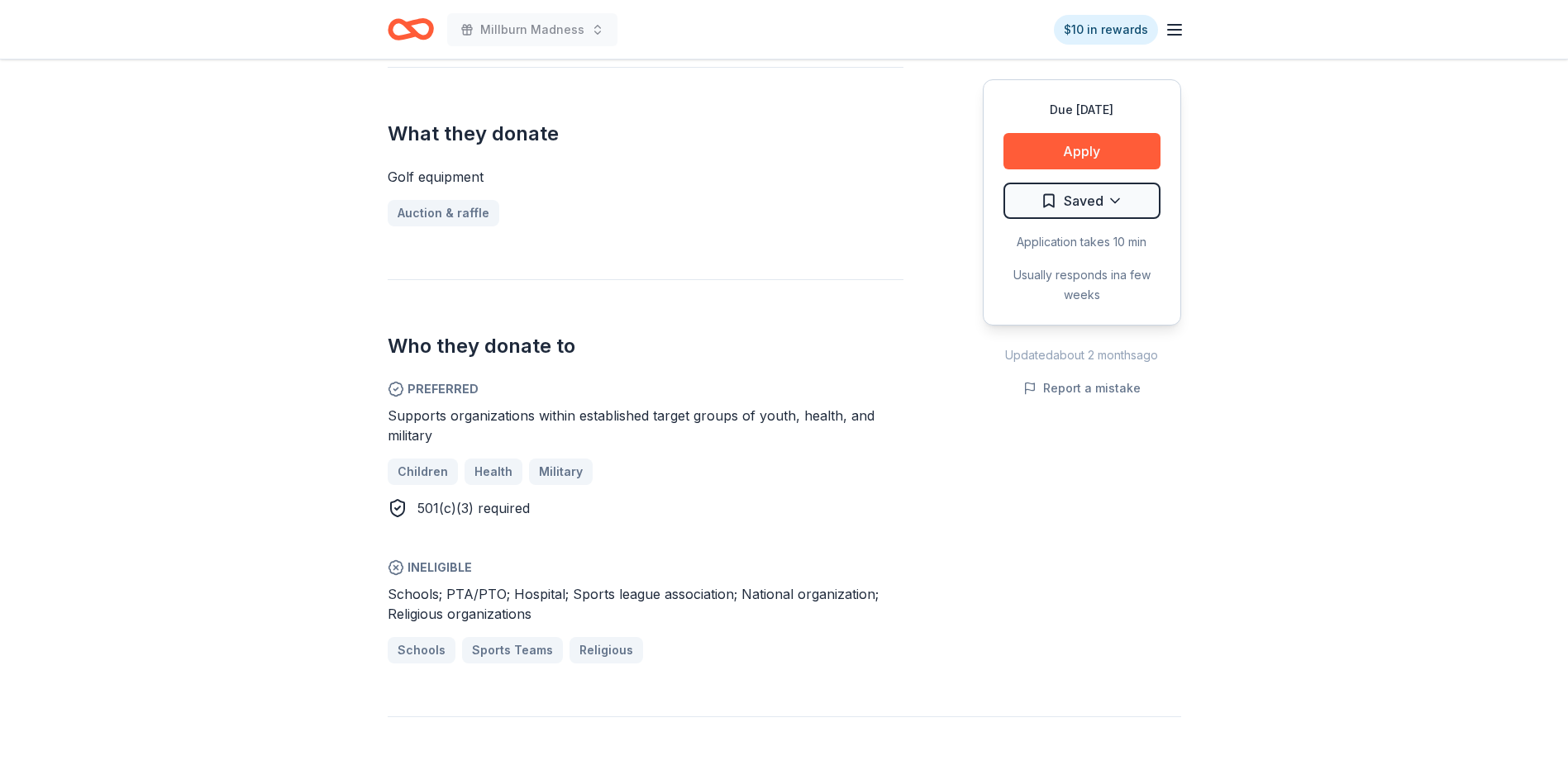
scroll to position [744, 0]
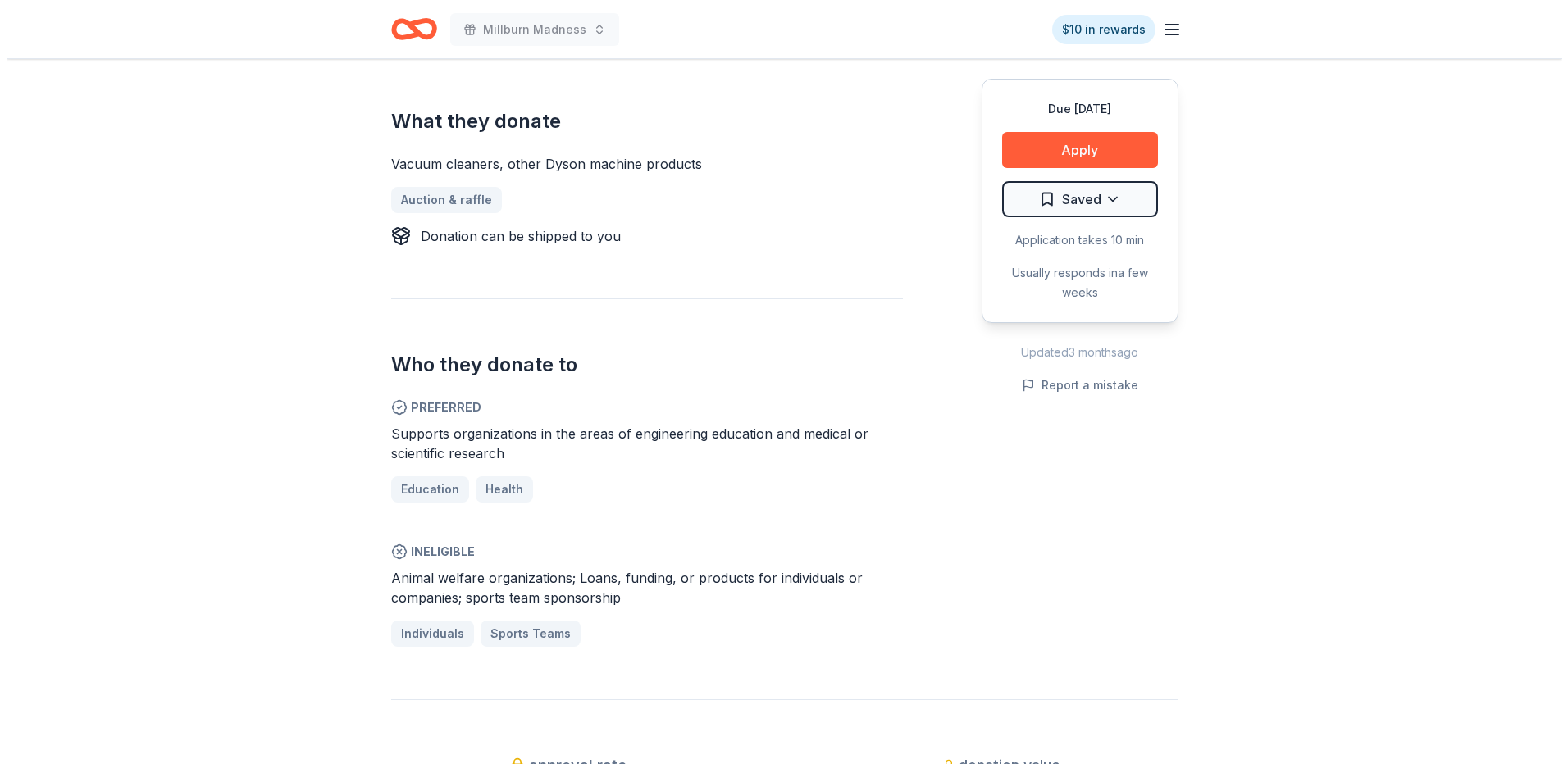
scroll to position [656, 0]
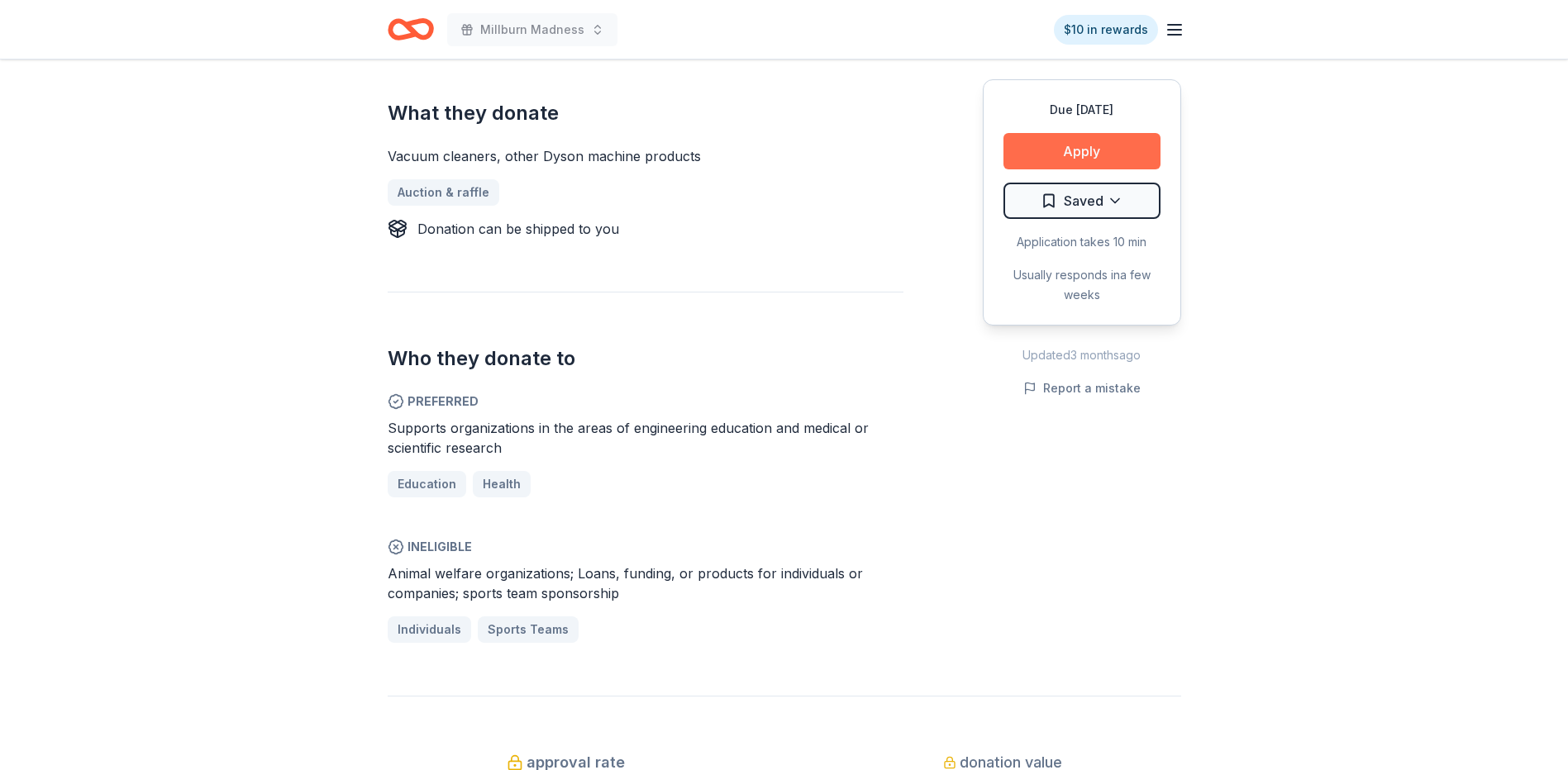
click at [1075, 153] on button "Apply" at bounding box center [1082, 151] width 157 height 36
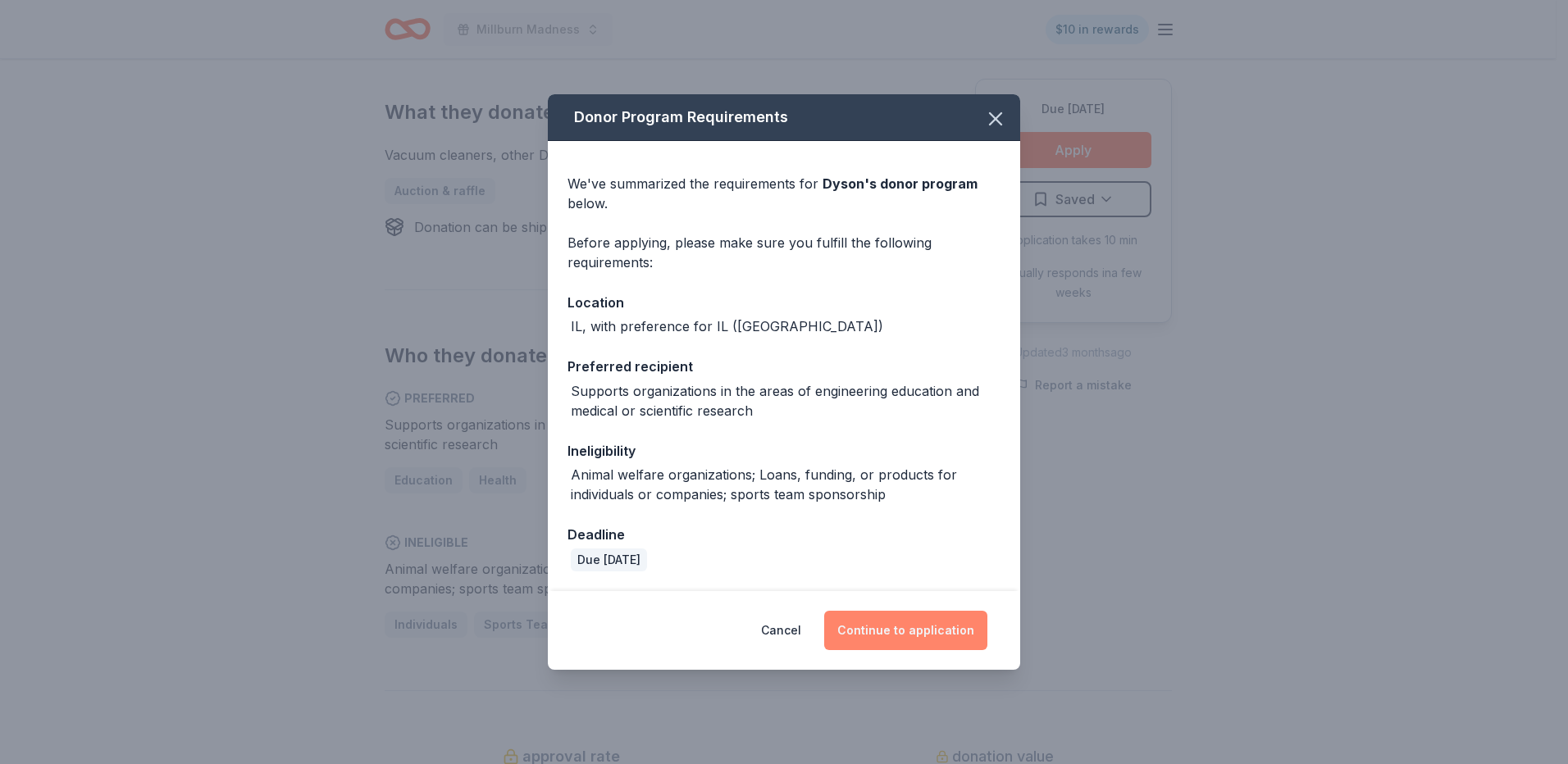
click at [894, 624] on button "Continue to application" at bounding box center [905, 630] width 163 height 39
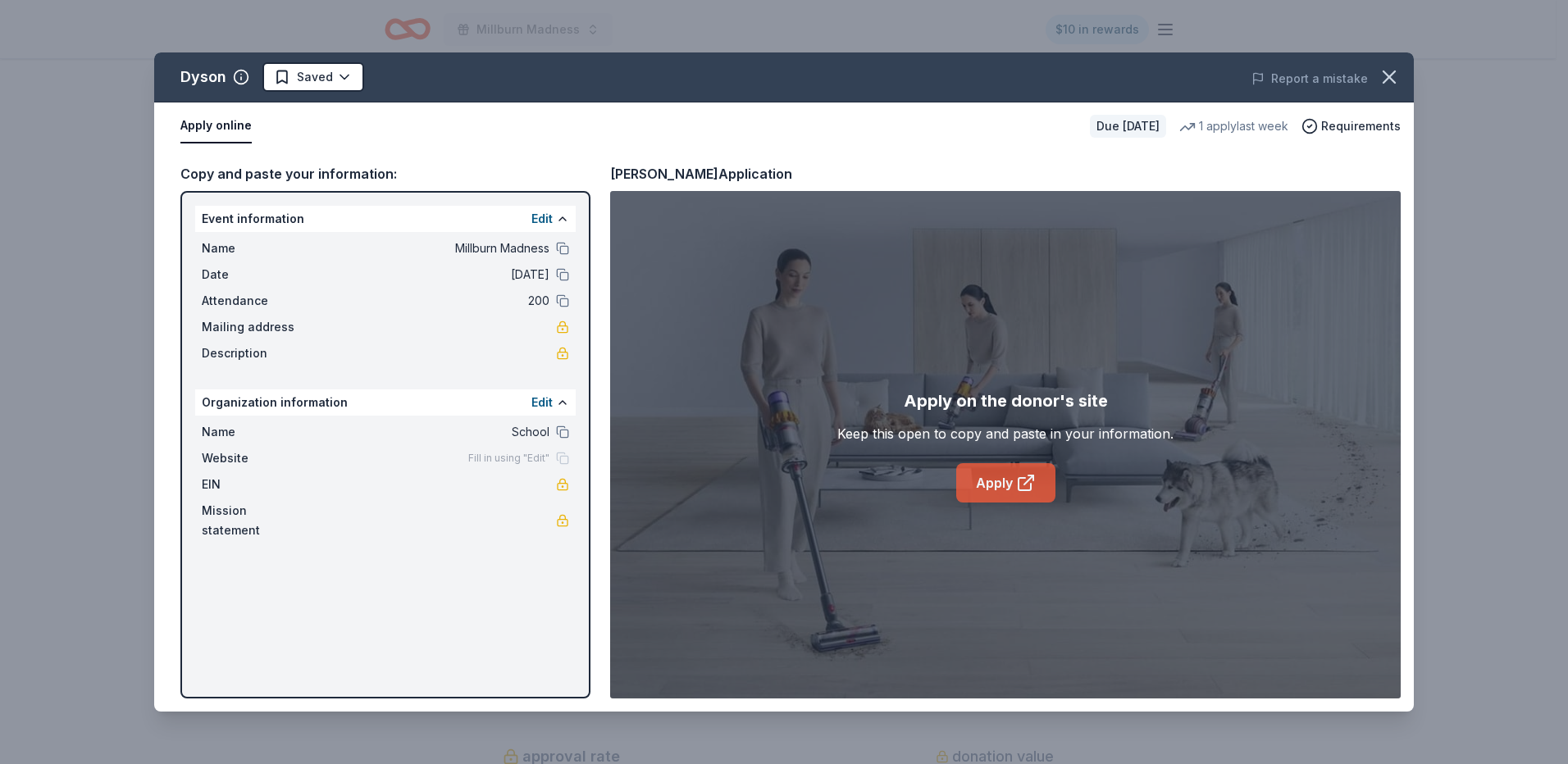
click at [1022, 478] on icon at bounding box center [1025, 484] width 13 height 13
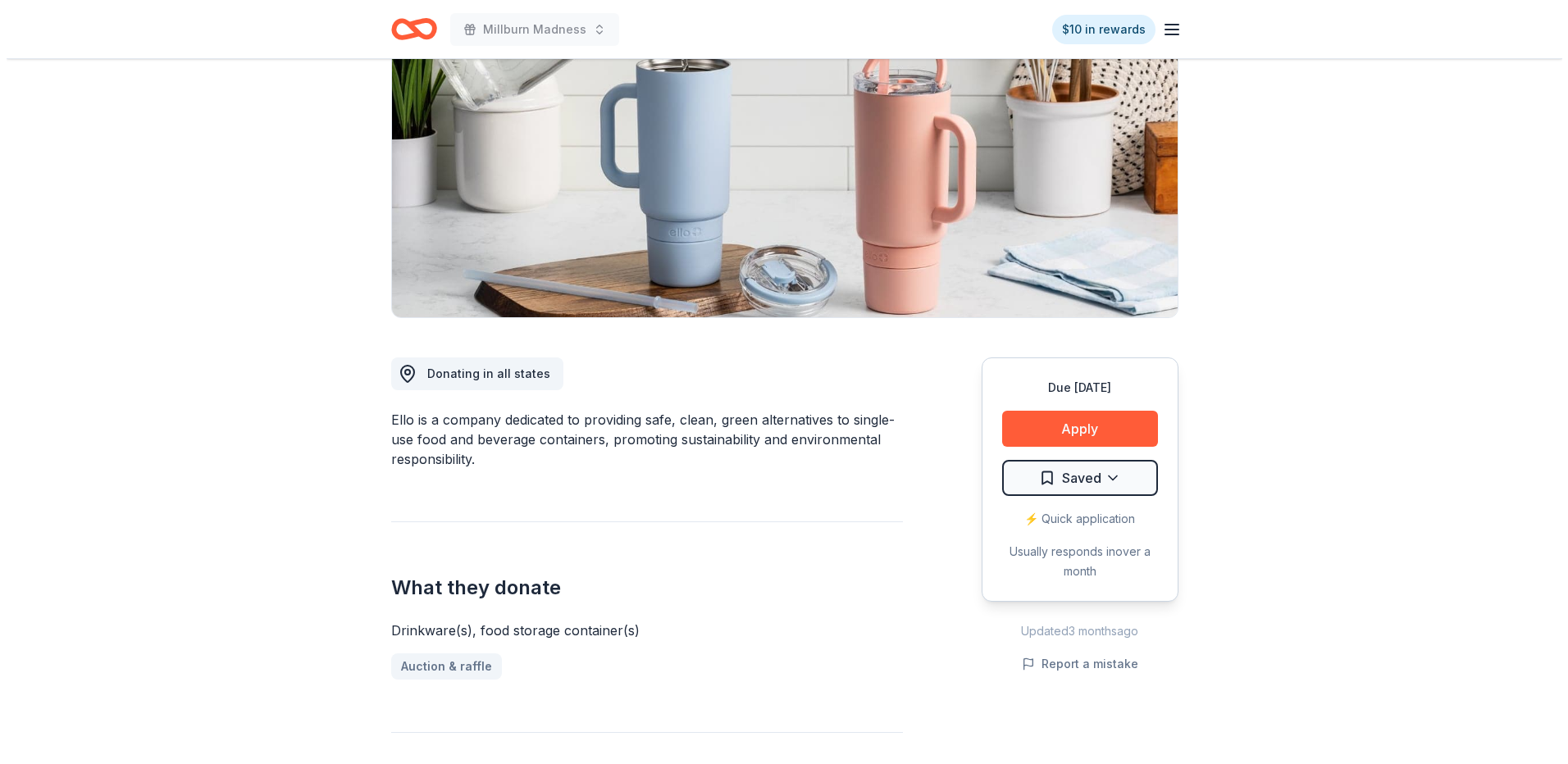
scroll to position [246, 0]
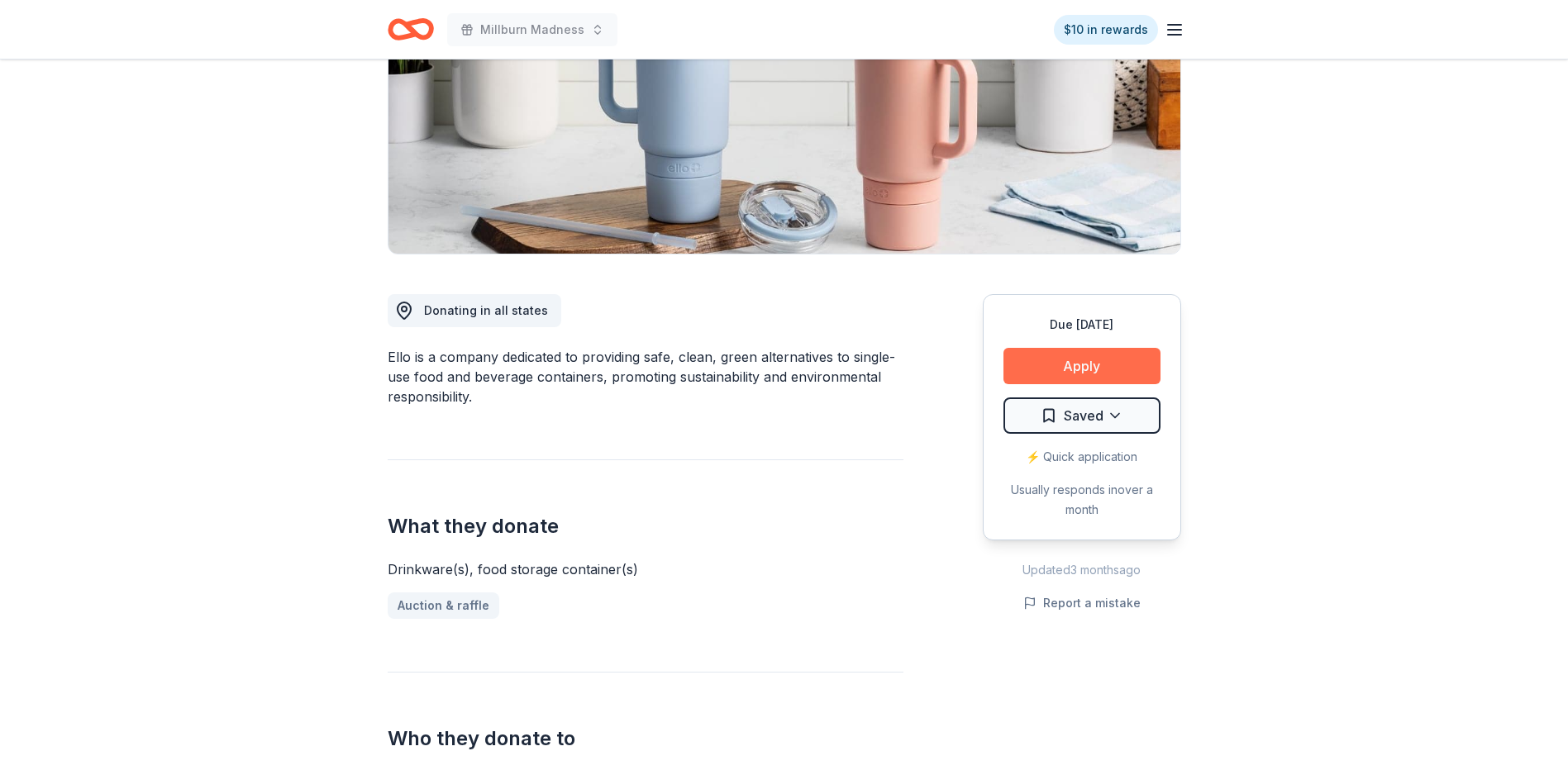
click at [1101, 352] on button "Apply" at bounding box center [1082, 366] width 157 height 36
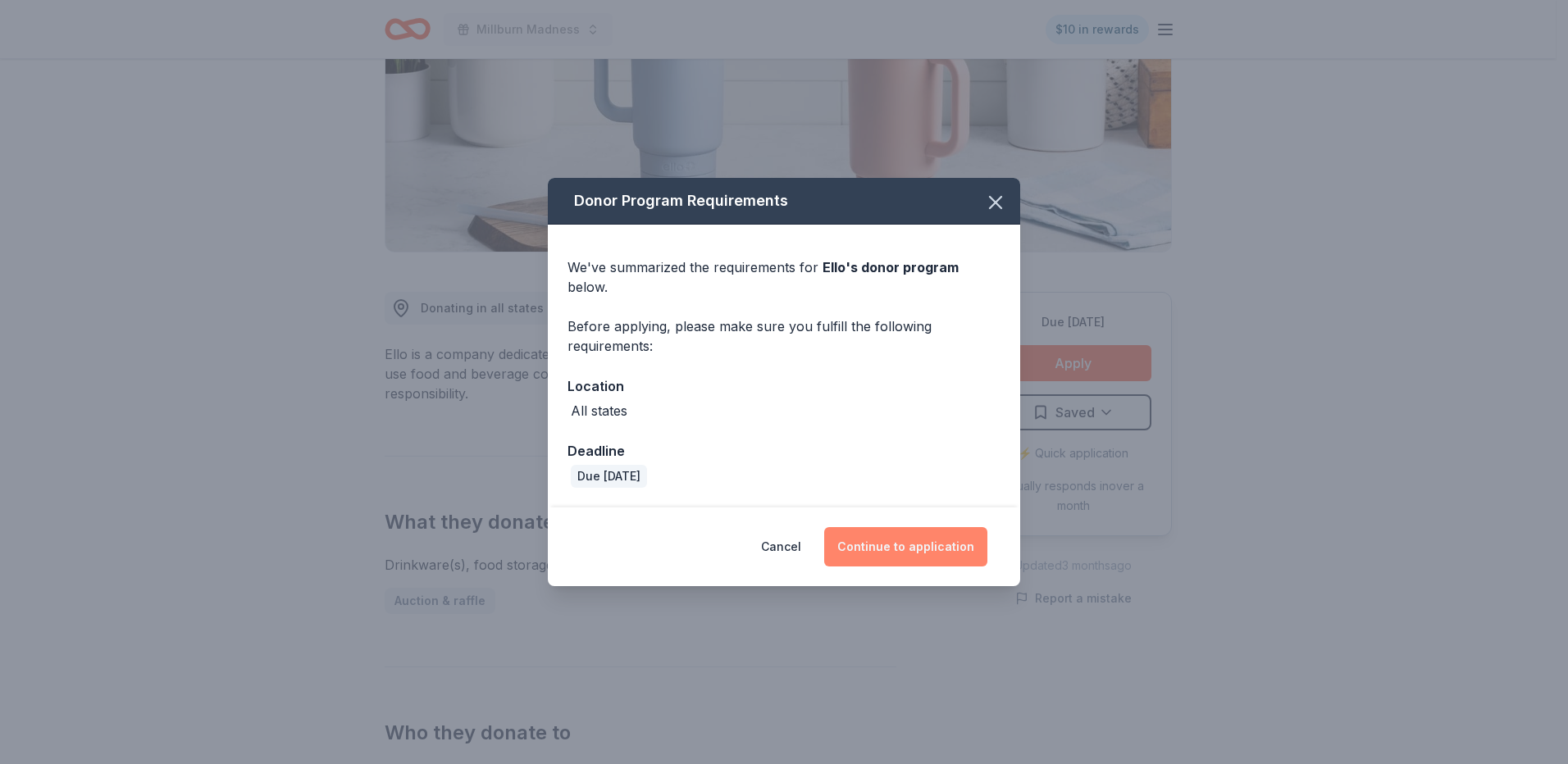
click at [895, 540] on button "Continue to application" at bounding box center [905, 546] width 163 height 39
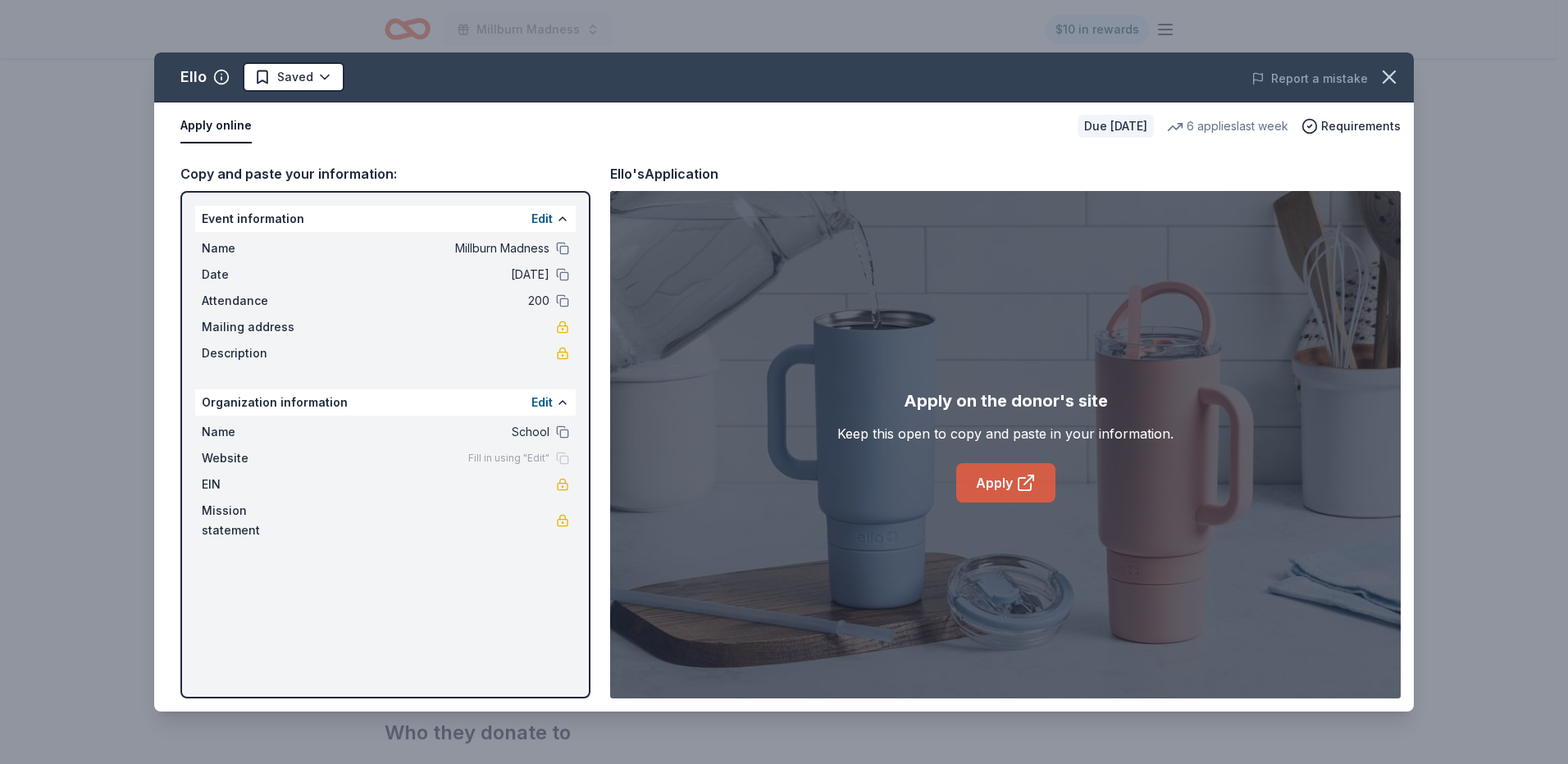
click at [978, 470] on link "Apply" at bounding box center [1006, 482] width 100 height 39
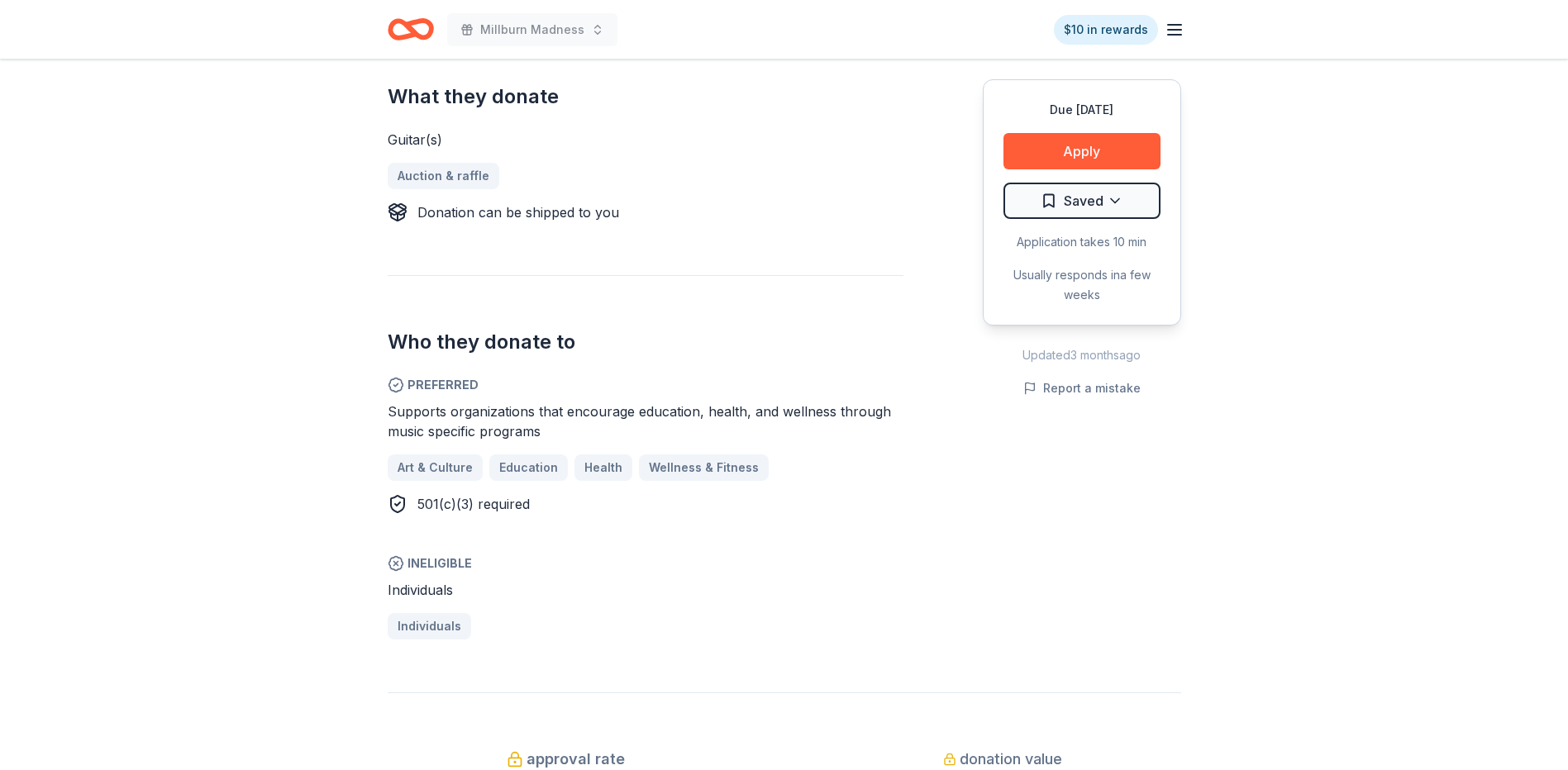
scroll to position [744, 0]
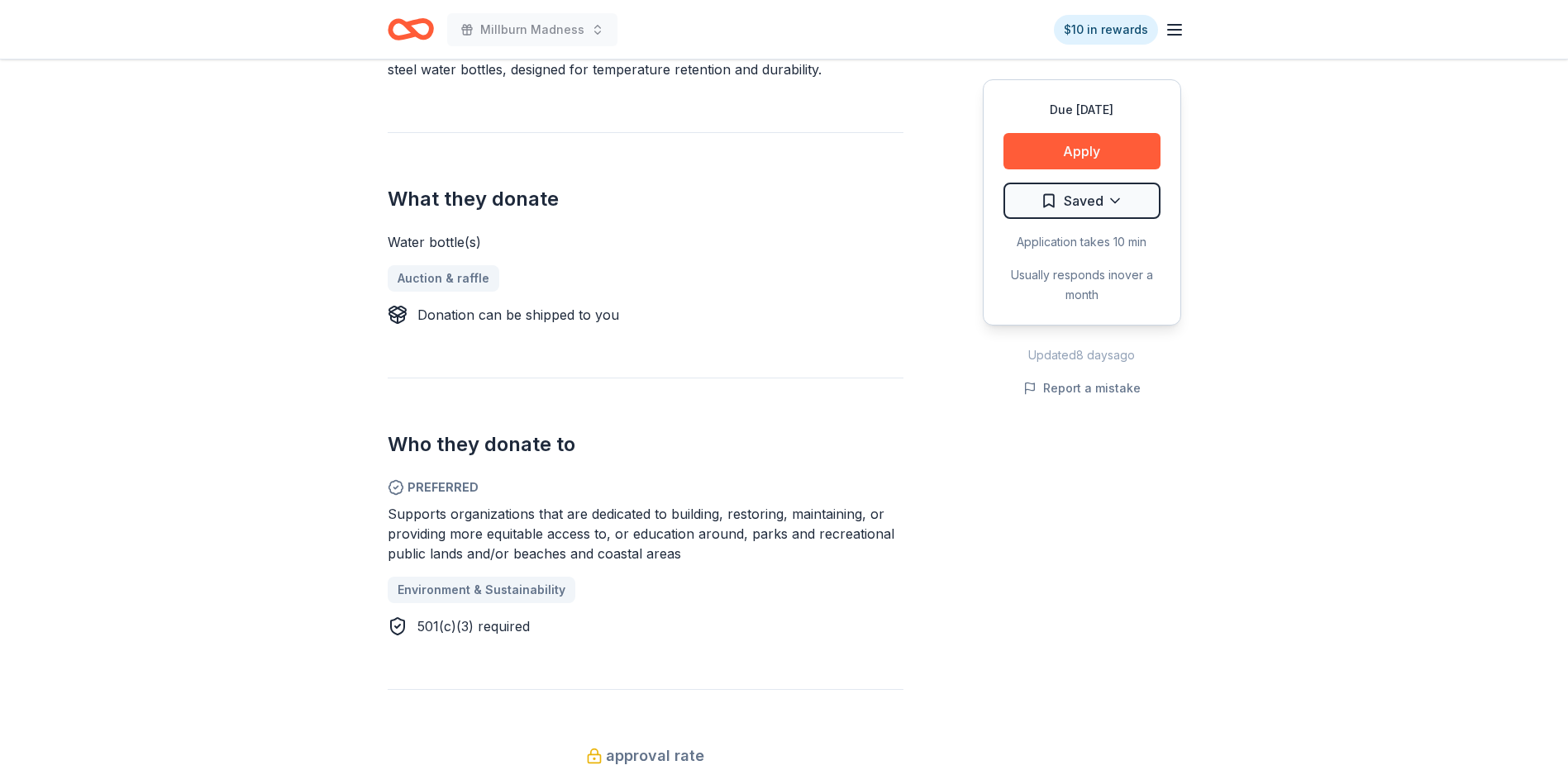
scroll to position [578, 0]
